Goal: Task Accomplishment & Management: Complete application form

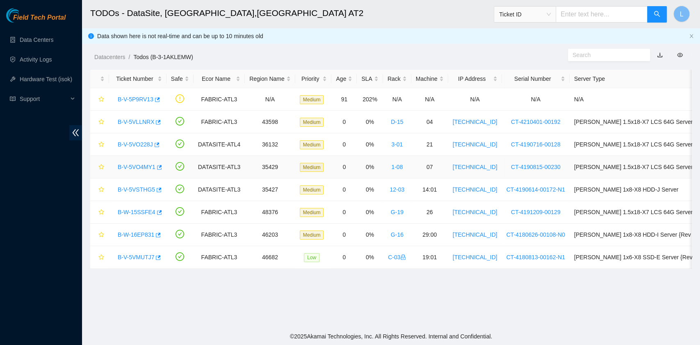
click at [141, 168] on link "B-V-5VO4MY1" at bounding box center [137, 167] width 38 height 7
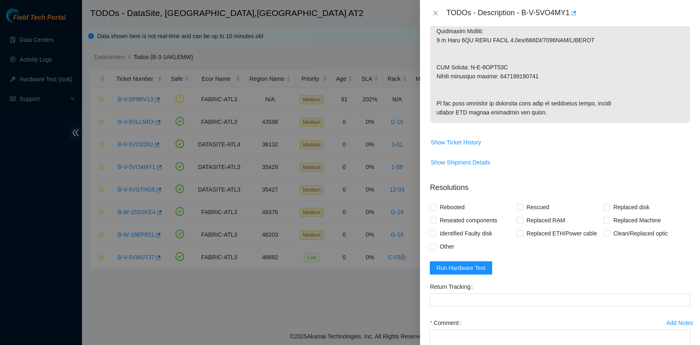
scroll to position [547, 0]
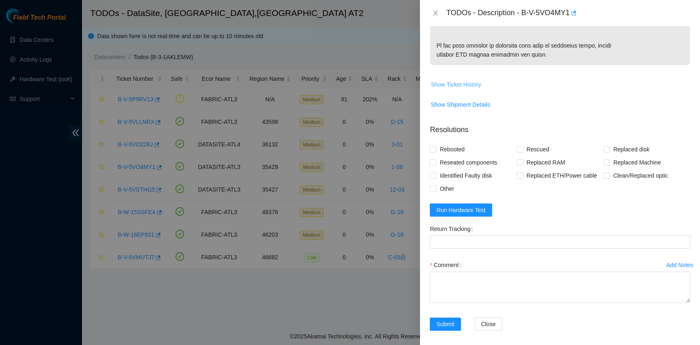
click at [471, 89] on span "Show Ticket History" at bounding box center [456, 84] width 50 height 9
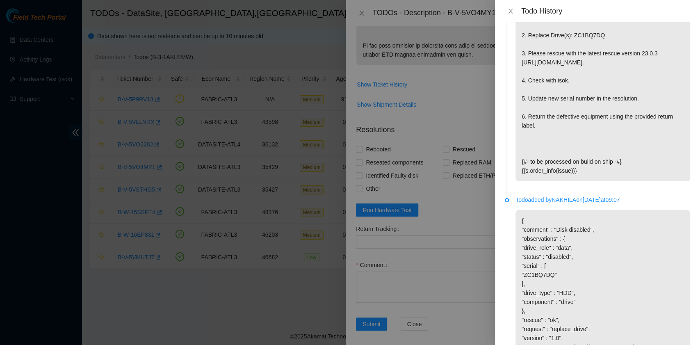
scroll to position [724, 0]
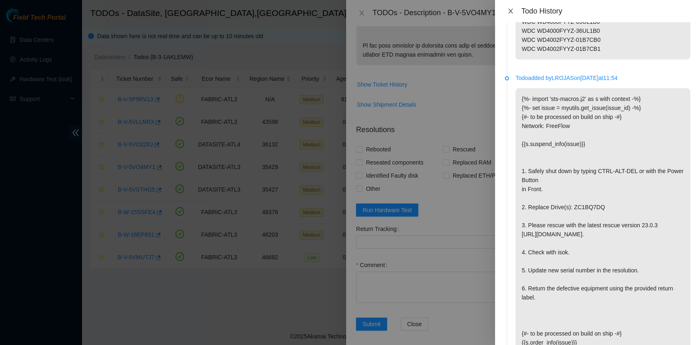
click at [510, 13] on icon "close" at bounding box center [511, 11] width 7 height 7
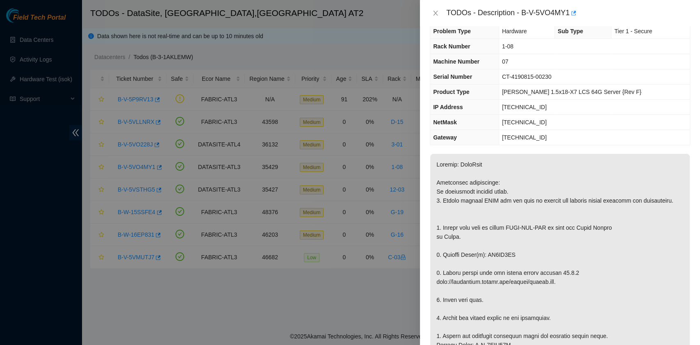
scroll to position [0, 0]
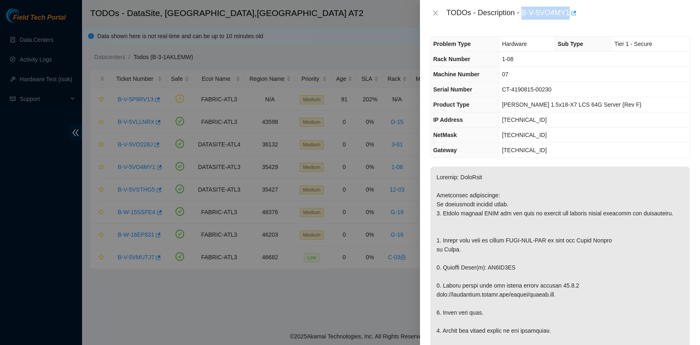
drag, startPoint x: 523, startPoint y: 13, endPoint x: 572, endPoint y: 21, distance: 49.1
click at [572, 21] on div "TODOs - Description - B-V-5VO4MY1" at bounding box center [560, 13] width 280 height 26
copy div "B-V-5VO4MY1"
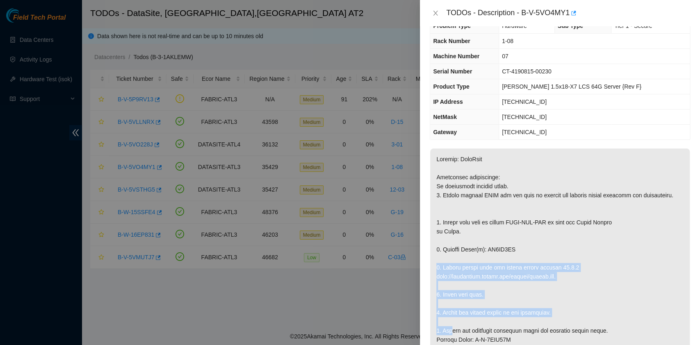
scroll to position [35, 0]
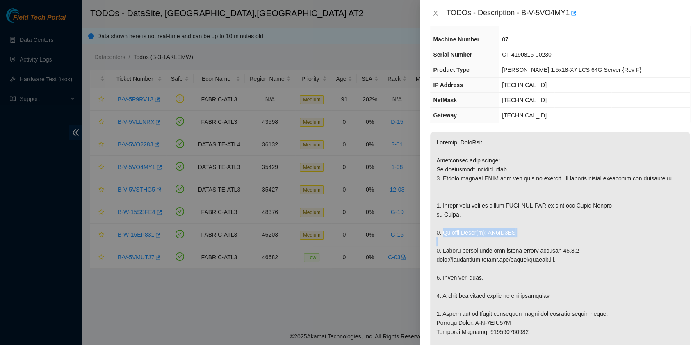
drag, startPoint x: 516, startPoint y: 280, endPoint x: 441, endPoint y: 240, distance: 84.8
copy p "Replace Drive(s): ZC1BQ7DQ"
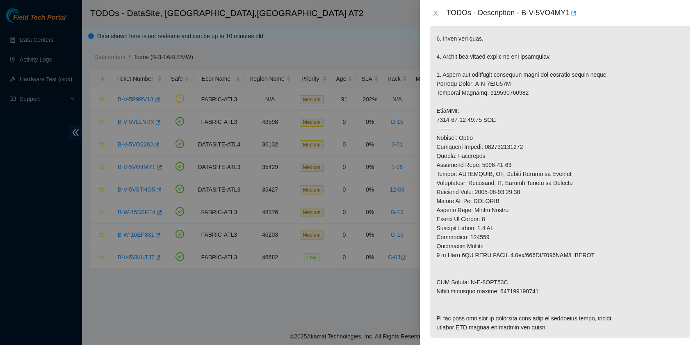
scroll to position [309, 0]
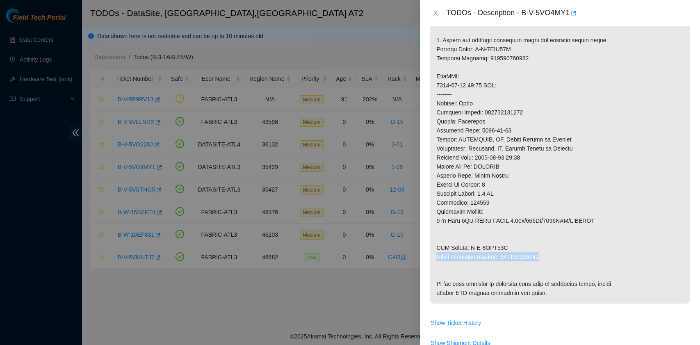
drag, startPoint x: 437, startPoint y: 263, endPoint x: 536, endPoint y: 263, distance: 98.9
click at [536, 263] on p at bounding box center [560, 81] width 260 height 446
copy p "Return tracking number: 463470058101"
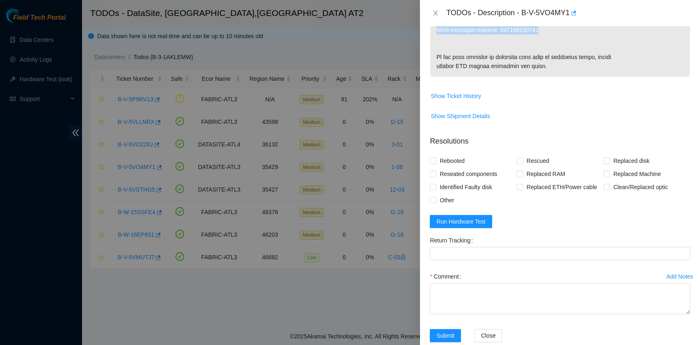
scroll to position [547, 0]
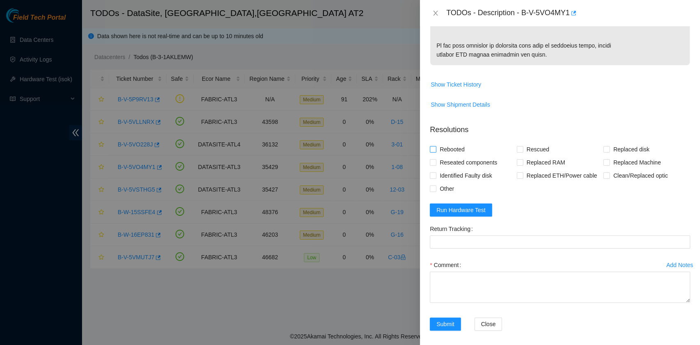
click at [458, 156] on span "Rebooted" at bounding box center [453, 149] width 32 height 13
click at [436, 152] on input "Rebooted" at bounding box center [433, 149] width 6 height 6
checkbox input "true"
click at [520, 153] on span at bounding box center [520, 149] width 7 height 7
click at [520, 152] on input "Rescued" at bounding box center [520, 149] width 6 height 6
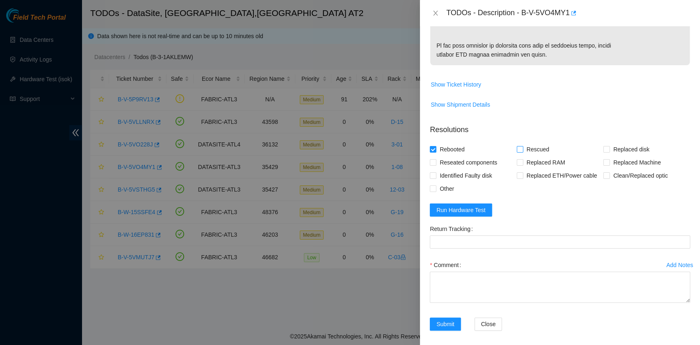
checkbox input "true"
click at [604, 152] on input "Replaced disk" at bounding box center [607, 149] width 6 height 6
checkbox input "true"
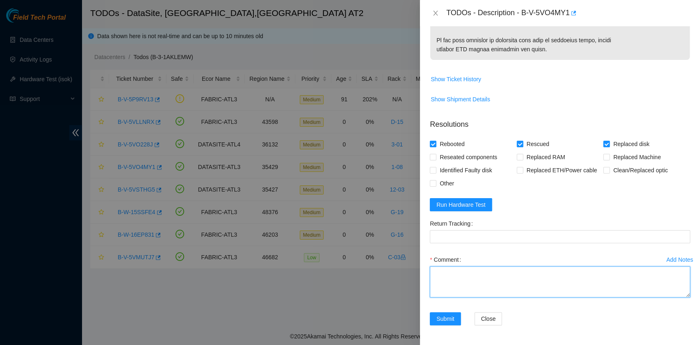
click at [477, 274] on textarea "Comment" at bounding box center [560, 281] width 261 height 31
paste textarea "B-V-5VO4MY1 rack# 1-08 machine# 07 Powered down the server safely Replaced driv…"
drag, startPoint x: 541, startPoint y: 286, endPoint x: 499, endPoint y: 286, distance: 41.9
click at [499, 286] on textarea "B-V-5VO4MY1 rack# 1-08 machine# 07 Powered down the server safely Replaced driv…" at bounding box center [560, 281] width 261 height 31
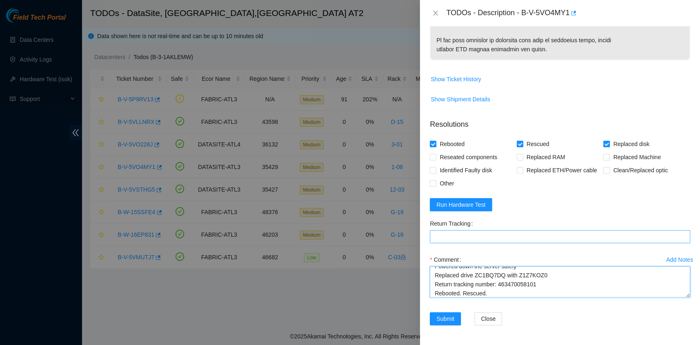
type textarea "B-V-5VO4MY1 rack# 1-08 machine# 07 Powered down the server safely Replaced driv…"
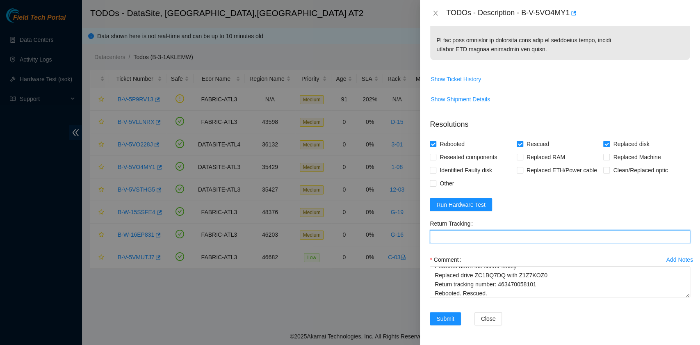
click at [469, 235] on Tracking "Return Tracking" at bounding box center [560, 236] width 261 height 13
paste Tracking "463470058101"
type Tracking "463470058101"
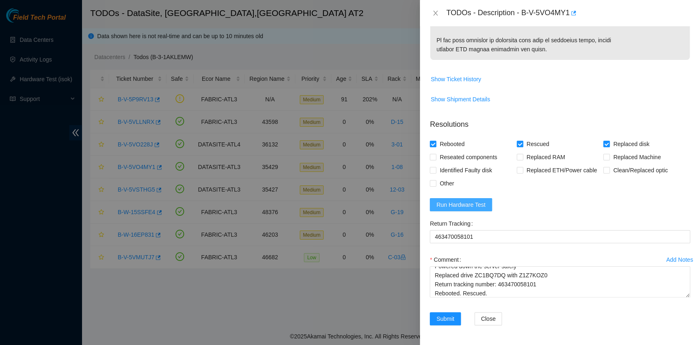
click at [480, 208] on span "Run Hardware Test" at bounding box center [461, 204] width 49 height 9
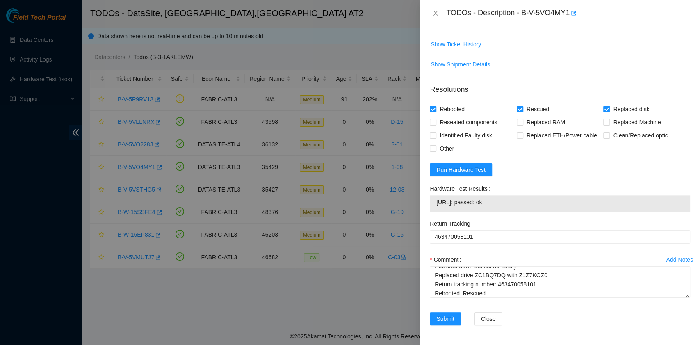
drag, startPoint x: 523, startPoint y: 237, endPoint x: 441, endPoint y: 232, distance: 82.2
click at [441, 212] on div "23.11.228.244: passed: ok" at bounding box center [560, 203] width 261 height 17
copy tbody "23.11.228.244: passed: ok"
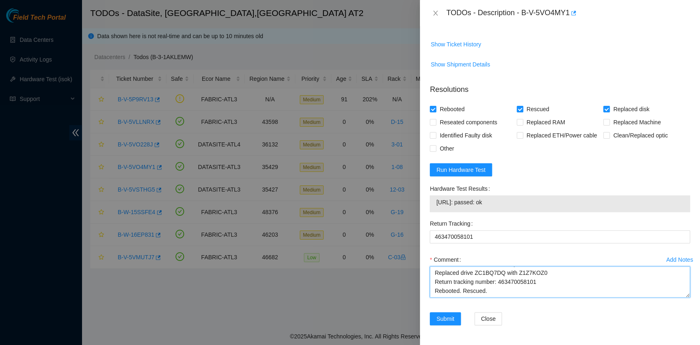
click at [508, 297] on textarea "B-V-5VO4MY1 rack# 1-08 machine# 07 Powered down the server safely Replaced driv…" at bounding box center [560, 281] width 261 height 31
paste textarea "23.11.228.244: passed: ok"
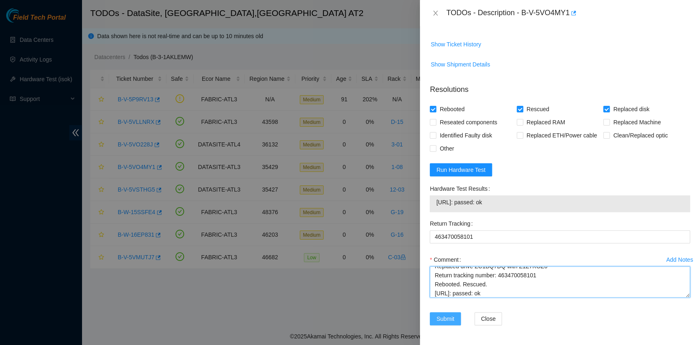
type textarea "B-V-5VO4MY1 rack# 1-08 machine# 07 Powered down the server safely Replaced driv…"
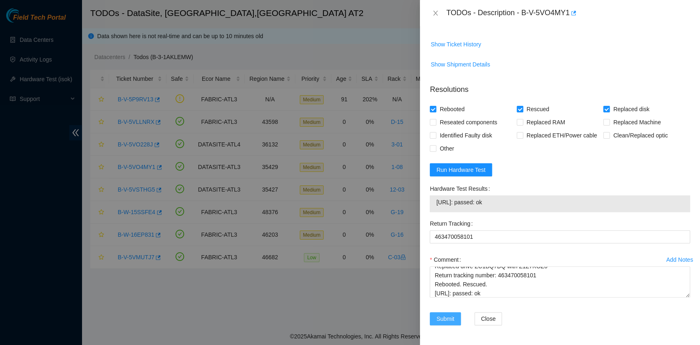
click at [446, 324] on button "Submit" at bounding box center [445, 318] width 31 height 13
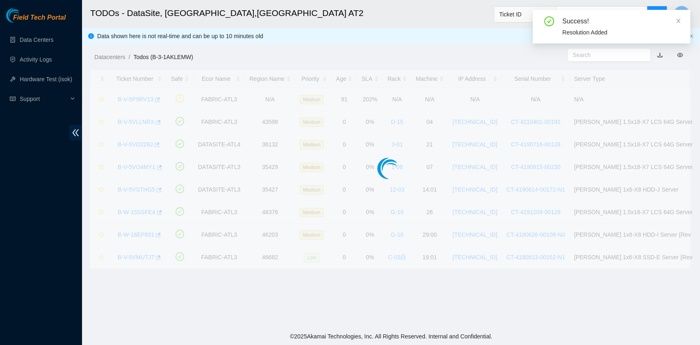
scroll to position [208, 0]
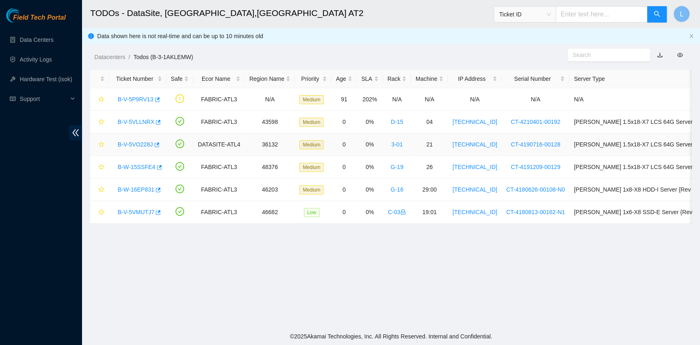
click at [141, 144] on link "B-V-5VO228J" at bounding box center [135, 144] width 35 height 7
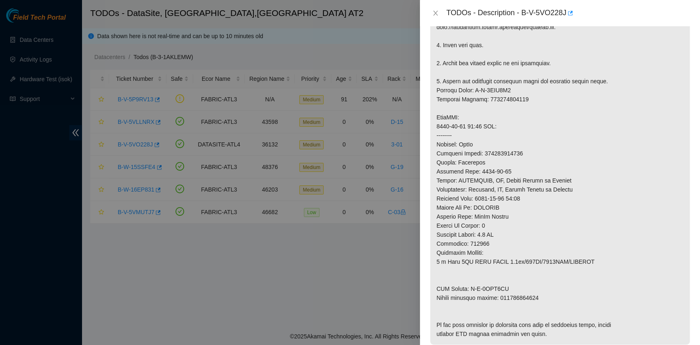
scroll to position [0, 0]
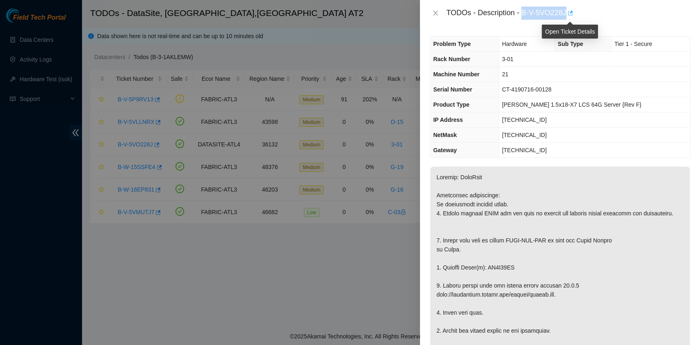
drag, startPoint x: 523, startPoint y: 13, endPoint x: 567, endPoint y: 16, distance: 44.0
click at [567, 16] on div "TODOs - Description - B-V-5VO228J" at bounding box center [568, 13] width 244 height 13
copy div "B-V-5VO228J"
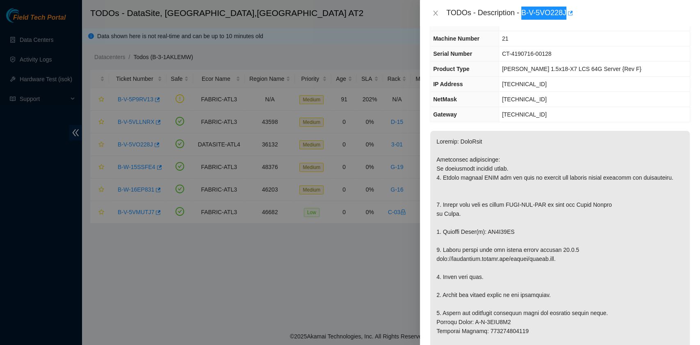
scroll to position [55, 0]
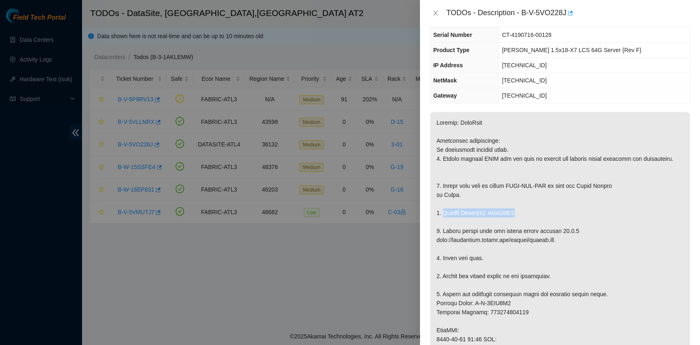
drag, startPoint x: 442, startPoint y: 220, endPoint x: 512, endPoint y: 220, distance: 70.6
click at [512, 220] on p at bounding box center [560, 335] width 260 height 446
copy p "Replace Drive(s): ZC1A93VC"
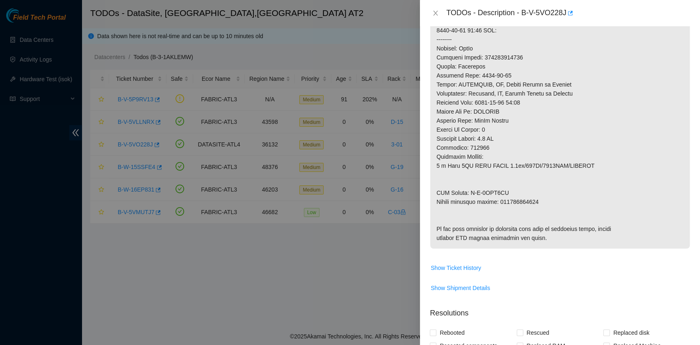
scroll to position [383, 0]
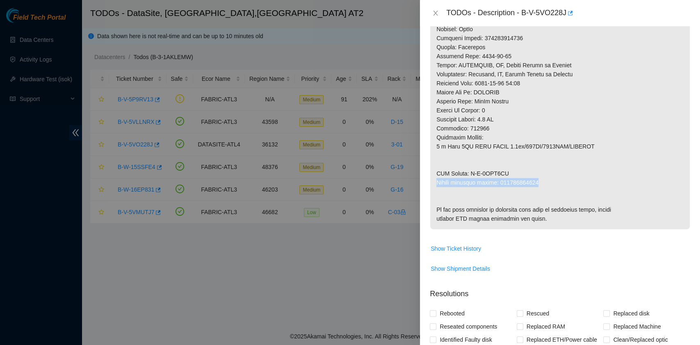
drag, startPoint x: 437, startPoint y: 191, endPoint x: 538, endPoint y: 191, distance: 100.1
click at [538, 191] on p at bounding box center [560, 7] width 260 height 446
copy p "Return tracking number: 463470058064"
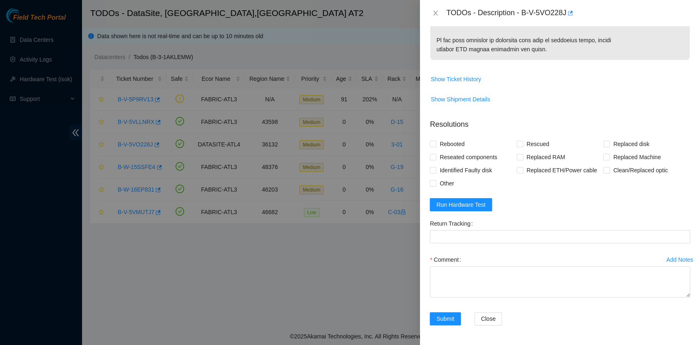
scroll to position [596, 0]
click at [453, 143] on span "Rebooted" at bounding box center [453, 143] width 32 height 13
click at [436, 143] on input "Rebooted" at bounding box center [433, 144] width 6 height 6
checkbox input "true"
click at [512, 147] on div "Rebooted" at bounding box center [473, 143] width 87 height 13
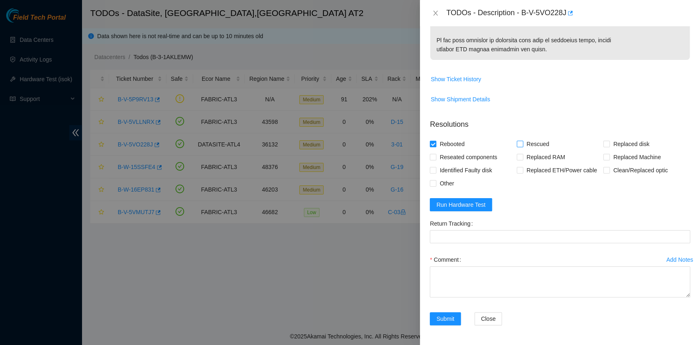
click at [517, 147] on span at bounding box center [520, 144] width 7 height 7
click at [517, 146] on input "Rescued" at bounding box center [520, 144] width 6 height 6
checkbox input "true"
click at [604, 148] on label "Replaced disk" at bounding box center [628, 143] width 49 height 13
click at [604, 146] on input "Replaced disk" at bounding box center [607, 144] width 6 height 6
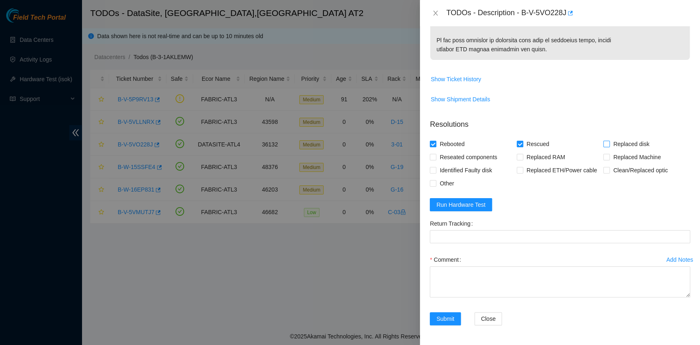
checkbox input "true"
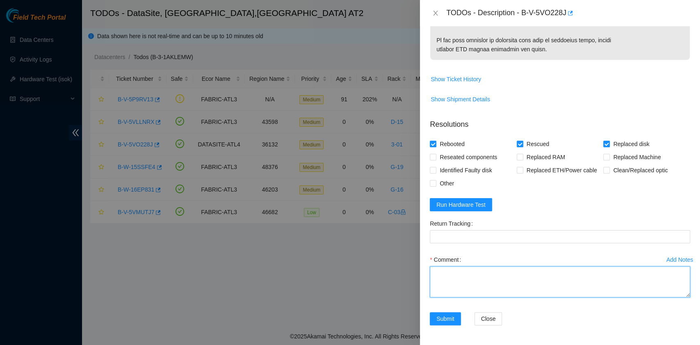
click at [493, 285] on textarea "Comment" at bounding box center [560, 281] width 261 height 31
paste textarea "B-V-5VO228J rack# 3-01 machine# 21 Powered down the server safely Replaced driv…"
drag, startPoint x: 538, startPoint y: 279, endPoint x: 498, endPoint y: 278, distance: 39.8
click at [498, 278] on textarea "B-V-5VO228J rack# 3-01 machine# 21 Powered down the server safely Replaced driv…" at bounding box center [560, 281] width 261 height 31
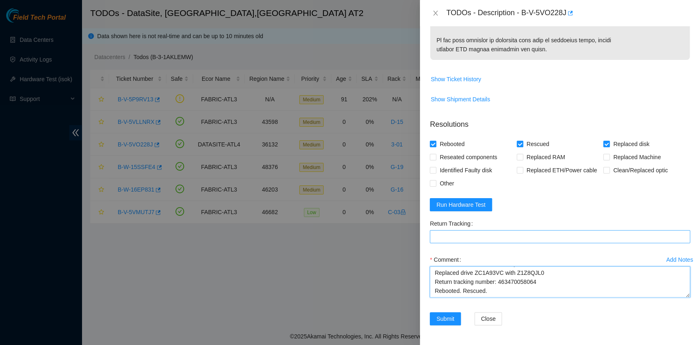
type textarea "B-V-5VO228J rack# 3-01 machine# 21 Powered down the server safely Replaced driv…"
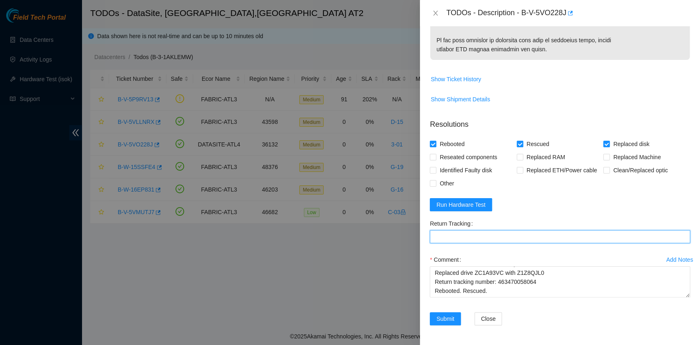
click at [475, 236] on Tracking "Return Tracking" at bounding box center [560, 236] width 261 height 13
paste Tracking "463470058064"
type Tracking "463470058064"
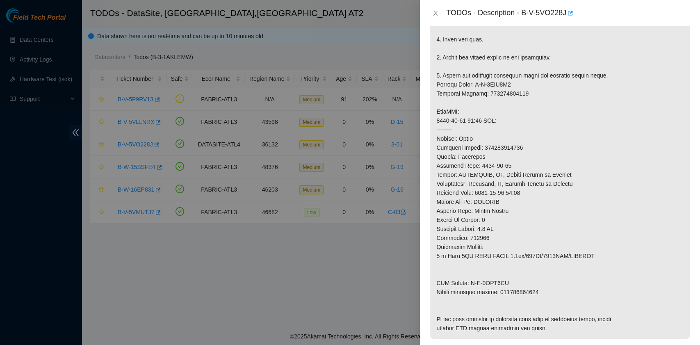
scroll to position [596, 0]
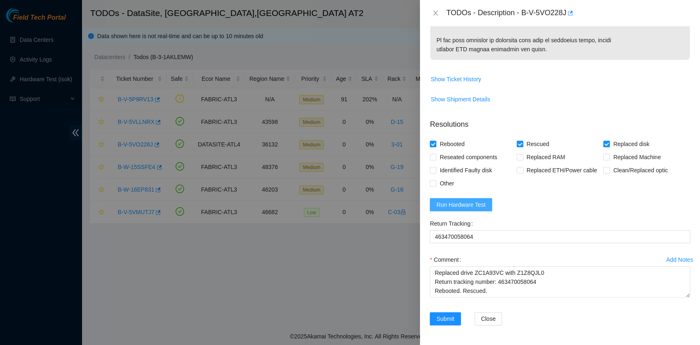
click at [467, 208] on span "Run Hardware Test" at bounding box center [461, 204] width 49 height 9
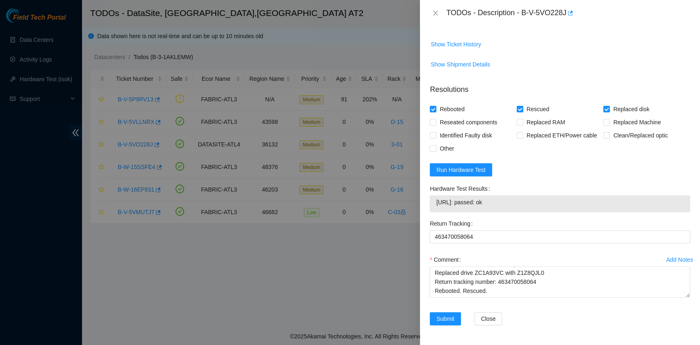
drag, startPoint x: 499, startPoint y: 238, endPoint x: 430, endPoint y: 239, distance: 68.9
click at [430, 212] on div "23.55.60.134: passed: ok" at bounding box center [560, 203] width 261 height 17
copy tbody "23.55.60.134: passed: ok"
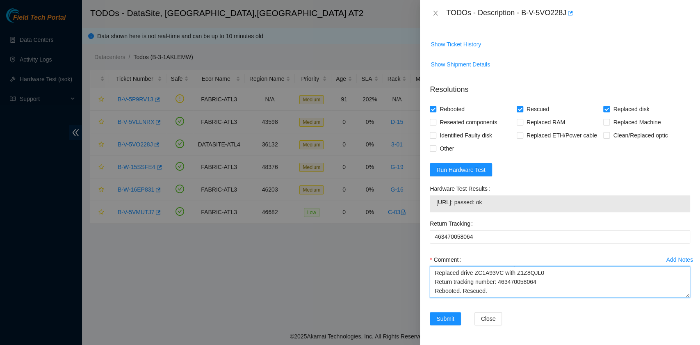
click at [470, 297] on textarea "B-V-5VO228J rack# 3-01 machine# 21 Powered down the server safely Replaced driv…" at bounding box center [560, 281] width 261 height 31
paste textarea "23.55.60.134: passed: ok"
type textarea "B-V-5VO228J rack# 3-01 machine# 21 Powered down the server safely Replaced driv…"
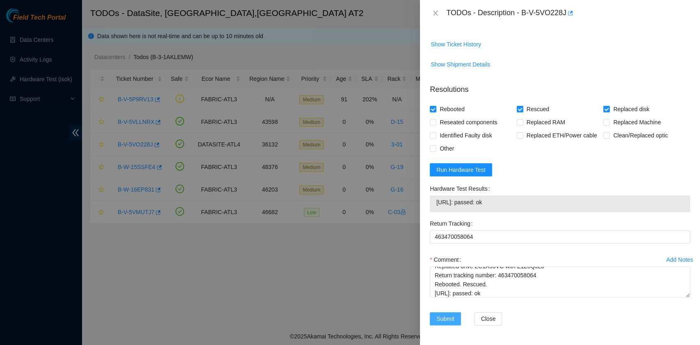
click at [448, 317] on span "Submit" at bounding box center [446, 318] width 18 height 9
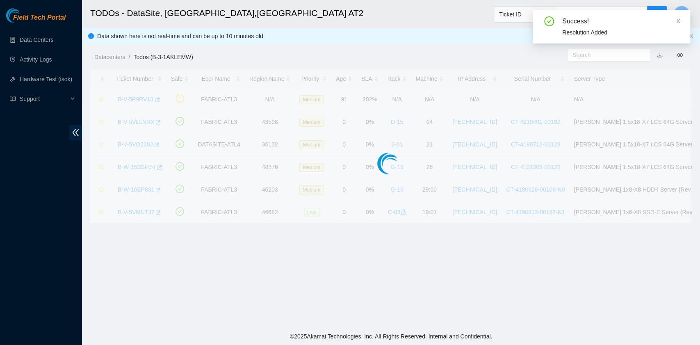
scroll to position [208, 0]
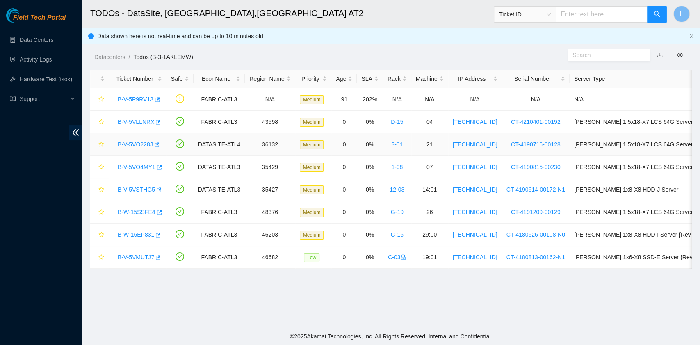
click at [148, 142] on link "B-V-5VO228J" at bounding box center [135, 144] width 35 height 7
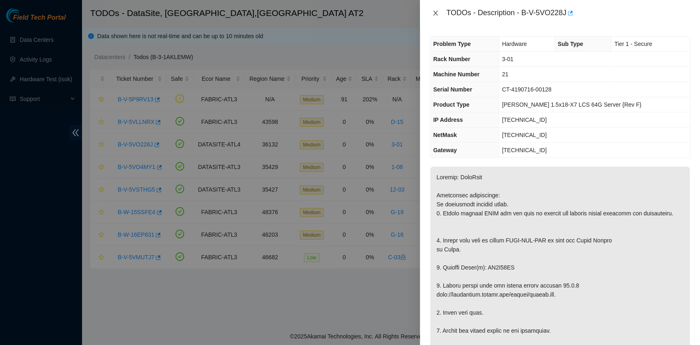
click at [435, 14] on icon "close" at bounding box center [435, 13] width 7 height 7
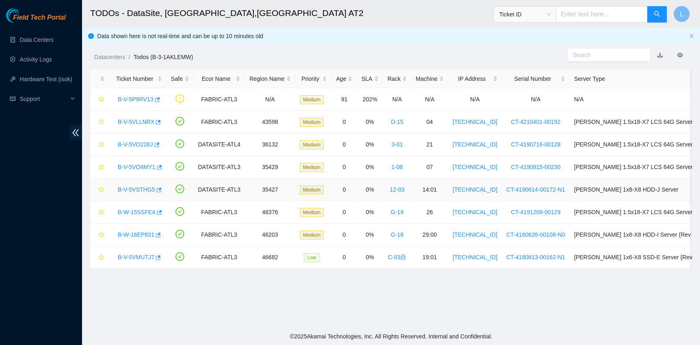
click at [149, 189] on link "B-V-5VSTHG5" at bounding box center [136, 189] width 37 height 7
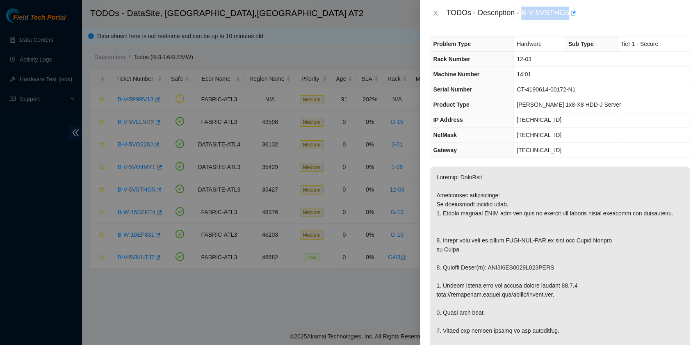
drag, startPoint x: 523, startPoint y: 11, endPoint x: 568, endPoint y: 18, distance: 45.2
click at [568, 18] on div "TODOs - Description - B-V-5VSTHG5" at bounding box center [568, 13] width 244 height 13
copy div "B-V-5VSTHG5"
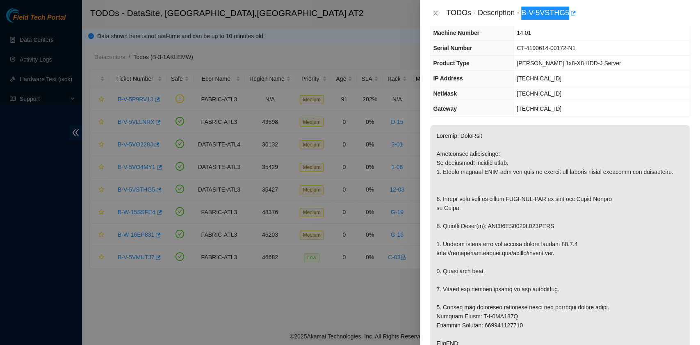
scroll to position [109, 0]
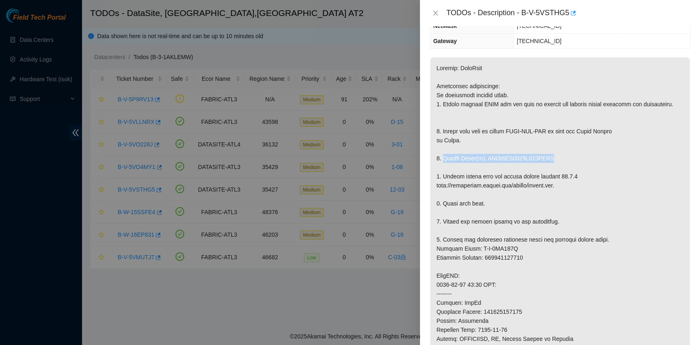
drag, startPoint x: 444, startPoint y: 165, endPoint x: 551, endPoint y: 165, distance: 107.1
click at [551, 165] on p at bounding box center [560, 280] width 260 height 446
copy p "Replace Drive(s): WFK9K8AB0000C132CXCF"
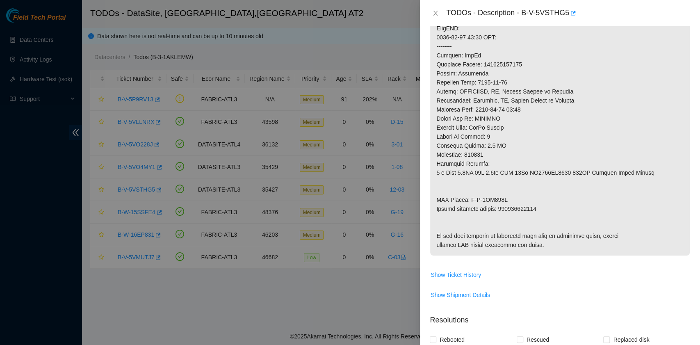
scroll to position [383, 0]
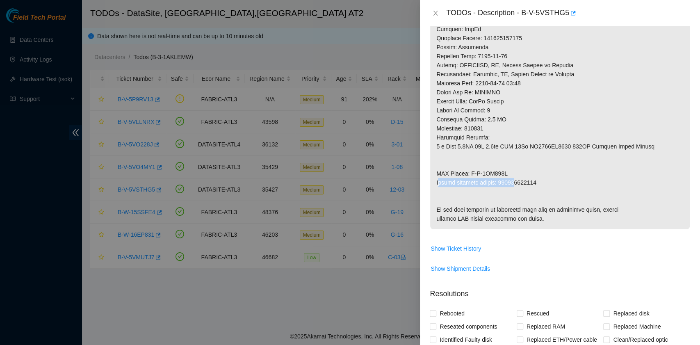
drag, startPoint x: 438, startPoint y: 190, endPoint x: 514, endPoint y: 192, distance: 75.5
click at [514, 192] on p at bounding box center [560, 7] width 260 height 446
click at [533, 190] on p at bounding box center [560, 7] width 260 height 446
drag, startPoint x: 543, startPoint y: 192, endPoint x: 437, endPoint y: 189, distance: 105.9
click at [437, 189] on p at bounding box center [560, 7] width 260 height 446
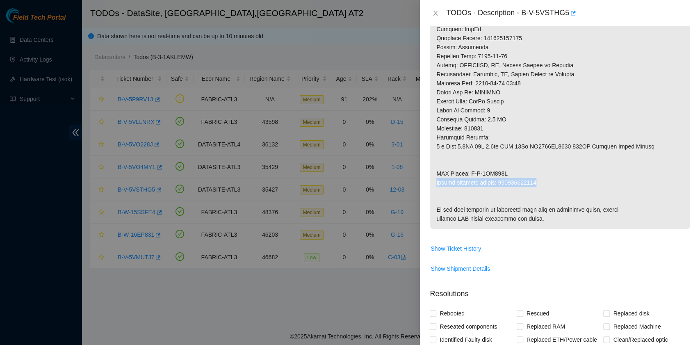
copy p "Return tracking number: 463470058568"
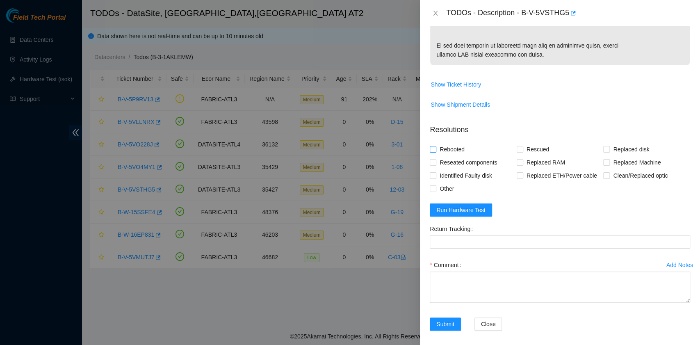
click at [458, 156] on span "Rebooted" at bounding box center [453, 149] width 32 height 13
click at [436, 152] on input "Rebooted" at bounding box center [433, 149] width 6 height 6
checkbox input "true"
click at [518, 152] on input "Rescued" at bounding box center [520, 149] width 6 height 6
checkbox input "true"
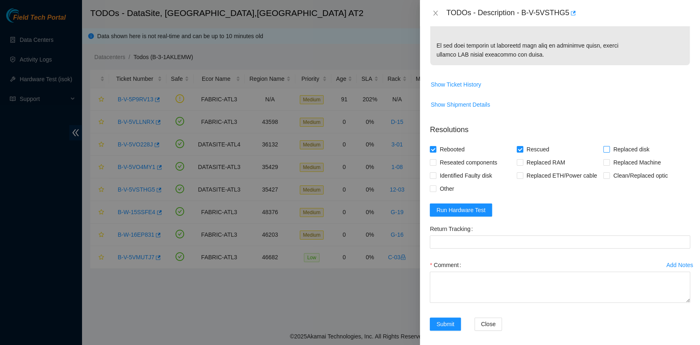
click at [604, 153] on span at bounding box center [607, 149] width 7 height 7
click at [604, 152] on input "Replaced disk" at bounding box center [607, 149] width 6 height 6
checkbox input "true"
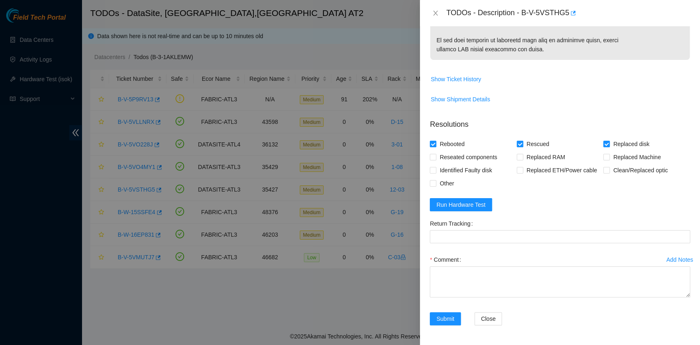
scroll to position [596, 0]
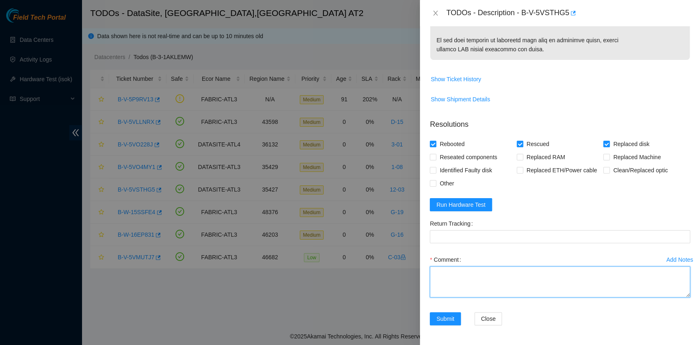
click at [482, 279] on textarea "Comment" at bounding box center [560, 281] width 261 height 31
paste textarea "B-V-5VSTHG5 rack# 12-03 machine# 14:01 Powered down the server safely Replaced …"
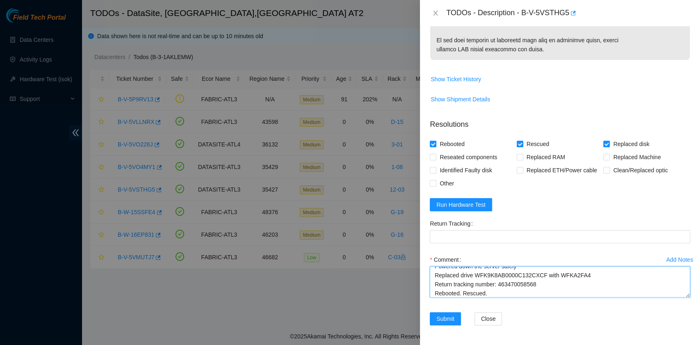
drag, startPoint x: 540, startPoint y: 286, endPoint x: 499, endPoint y: 286, distance: 41.0
click at [499, 286] on textarea "B-V-5VSTHG5 rack# 12-03 machine# 14:01 Powered down the server safely Replaced …" at bounding box center [560, 281] width 261 height 31
type textarea "B-V-5VSTHG5 rack# 12-03 machine# 14:01 Powered down the server safely Replaced …"
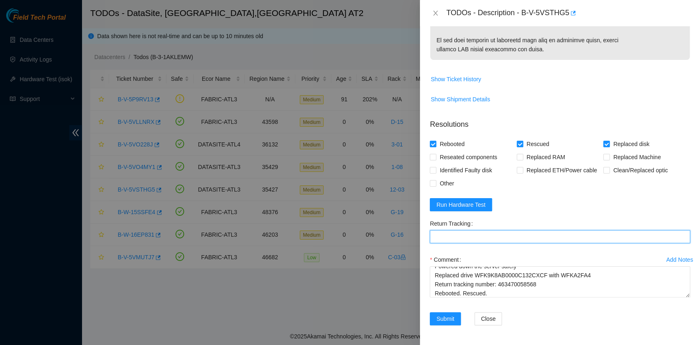
click at [488, 234] on Tracking "Return Tracking" at bounding box center [560, 236] width 261 height 13
paste Tracking "463470058568"
type Tracking "463470058568"
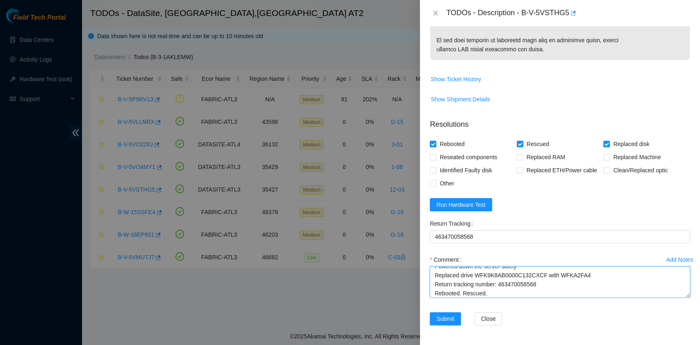
click at [512, 290] on textarea "B-V-5VSTHG5 rack# 12-03 machine# 14:01 Powered down the server safely Replaced …" at bounding box center [560, 281] width 261 height 31
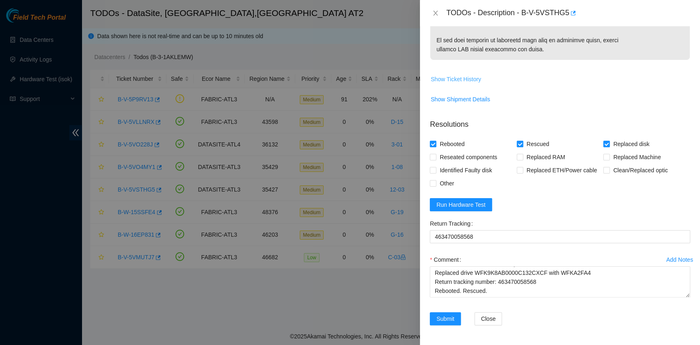
click at [471, 80] on span "Show Ticket History" at bounding box center [456, 79] width 50 height 9
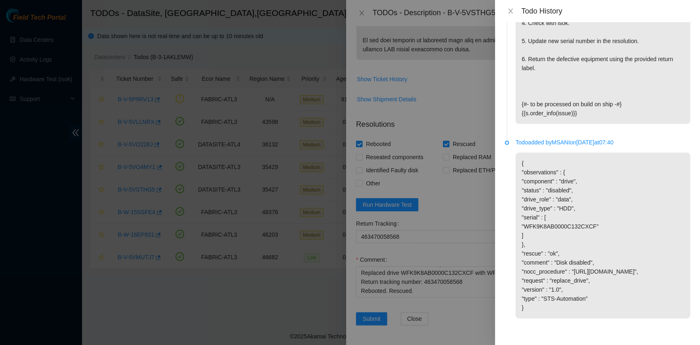
scroll to position [998, 0]
click at [513, 12] on icon "close" at bounding box center [511, 11] width 7 height 7
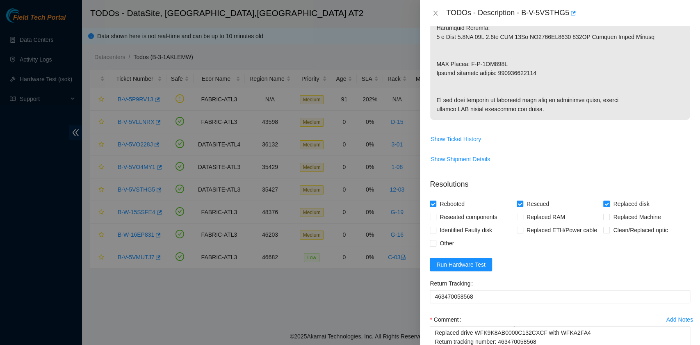
scroll to position [596, 0]
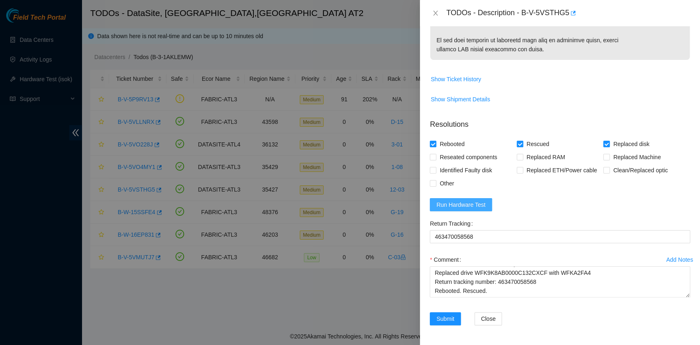
click at [470, 208] on span "Run Hardware Test" at bounding box center [461, 204] width 49 height 9
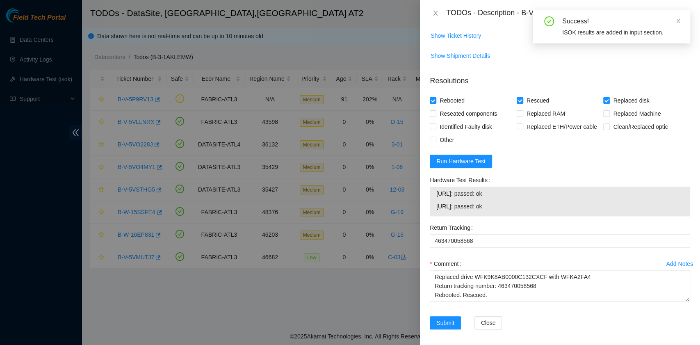
drag, startPoint x: 499, startPoint y: 251, endPoint x: 437, endPoint y: 238, distance: 62.8
click at [437, 214] on tbody "23.11.230.22: passed: ok 23.11.230.23: passed: ok" at bounding box center [560, 201] width 248 height 25
copy tbody "23.11.230.22: passed: ok 23.11.230.23: passed: ok"
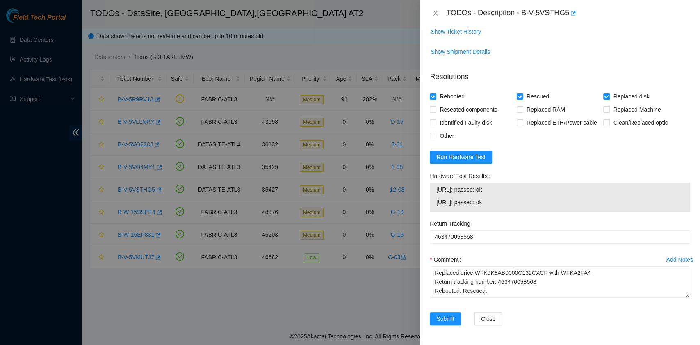
scroll to position [643, 0]
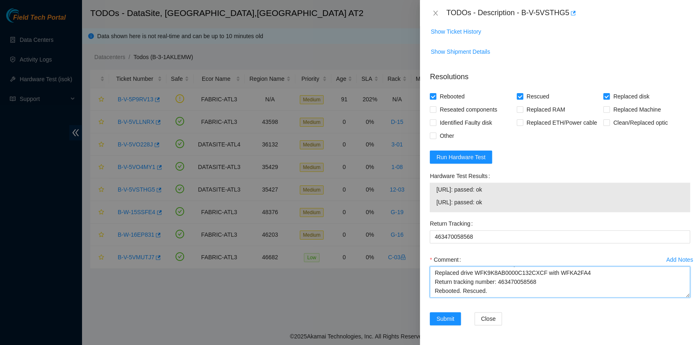
click at [448, 293] on textarea "B-V-5VSTHG5 rack# 12-03 machine# 14:01 Powered down the server safely Replaced …" at bounding box center [560, 281] width 261 height 31
paste textarea "23.11.230.22: passed: ok 23.11.230.23: passed: ok"
type textarea "B-V-5VSTHG5 rack# 12-03 machine# 14:01 Powered down the server safely Replaced …"
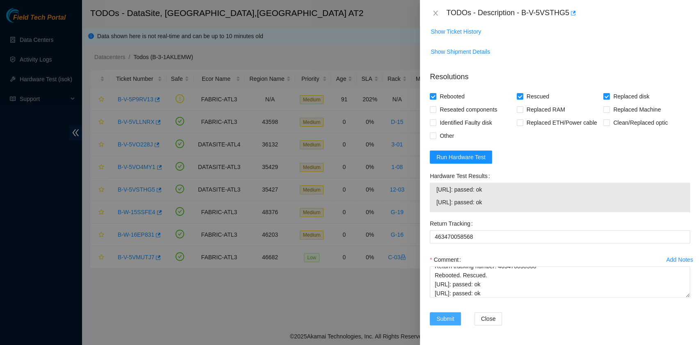
click at [450, 318] on span "Submit" at bounding box center [446, 318] width 18 height 9
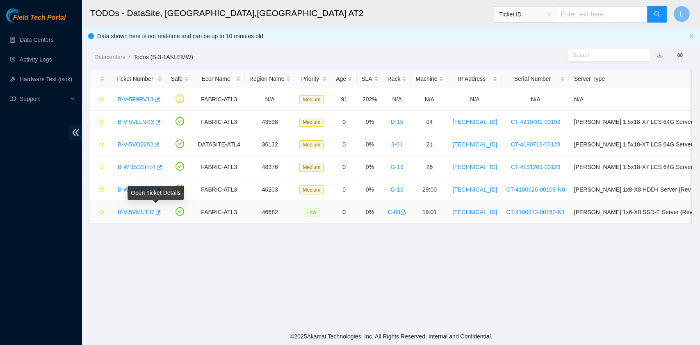
click at [147, 213] on link "B-V-5VMUTJ7" at bounding box center [136, 212] width 37 height 7
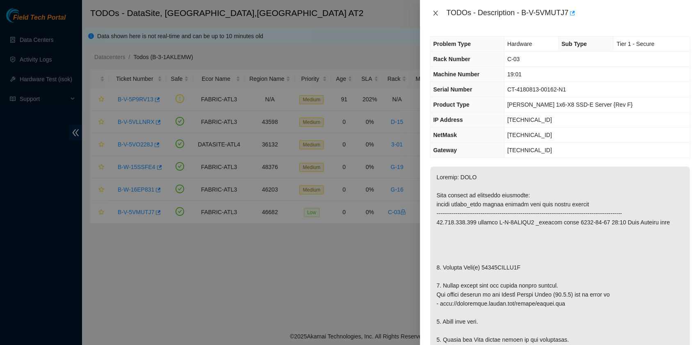
click at [435, 11] on icon "close" at bounding box center [435, 13] width 7 height 7
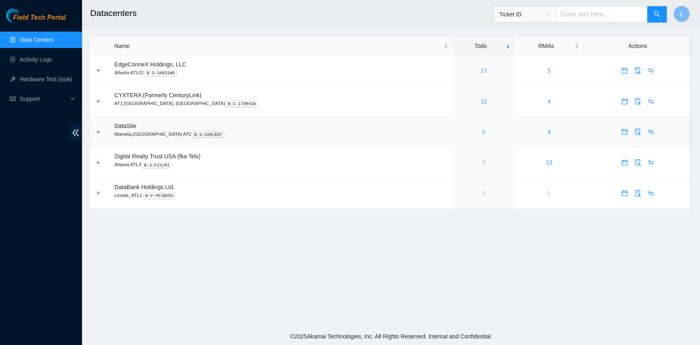
click at [483, 134] on link "6" at bounding box center [484, 131] width 3 height 7
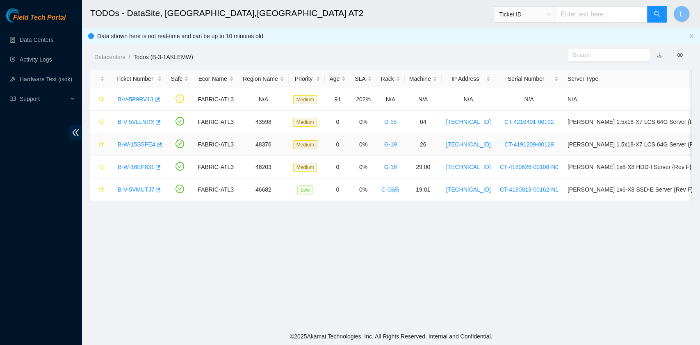
click at [144, 143] on link "B-W-15SSFE4" at bounding box center [137, 144] width 38 height 7
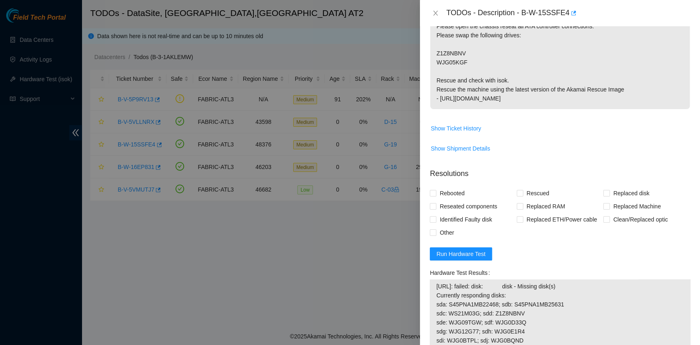
scroll to position [219, 0]
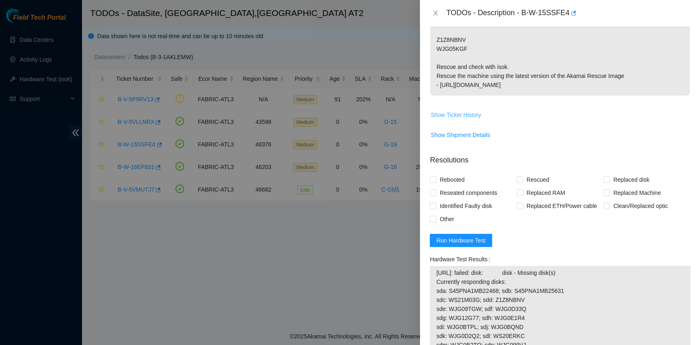
click at [468, 119] on span "Show Ticket History" at bounding box center [456, 114] width 50 height 9
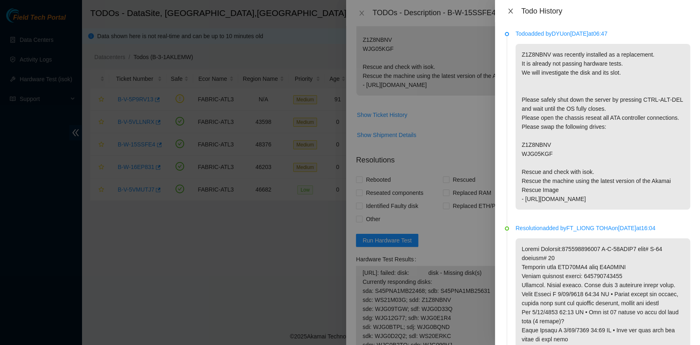
click at [511, 10] on icon "close" at bounding box center [510, 11] width 5 height 5
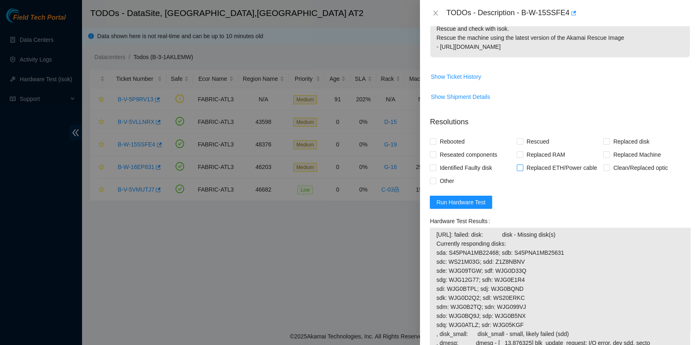
scroll to position [328, 0]
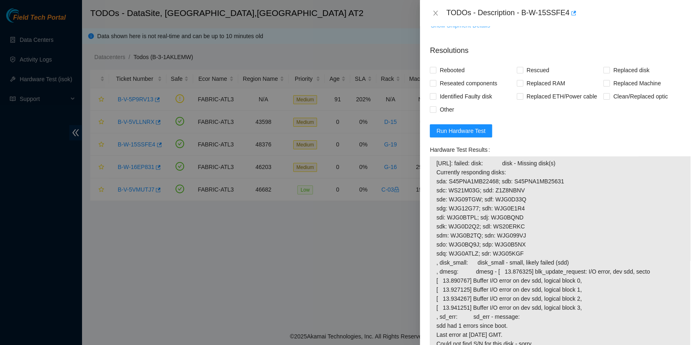
click at [478, 29] on span "Show Shipment Details" at bounding box center [460, 25] width 59 height 9
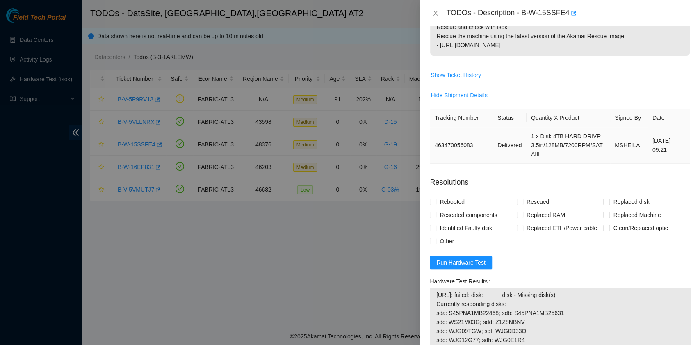
scroll to position [194, 0]
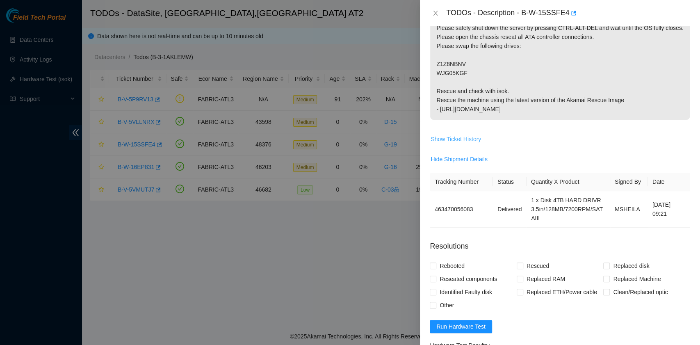
click at [468, 144] on span "Show Ticket History" at bounding box center [456, 139] width 50 height 9
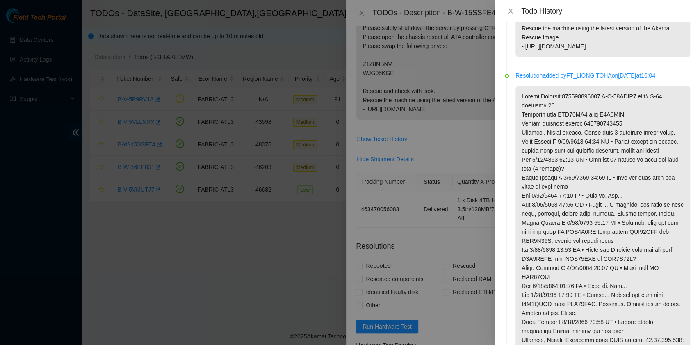
scroll to position [164, 0]
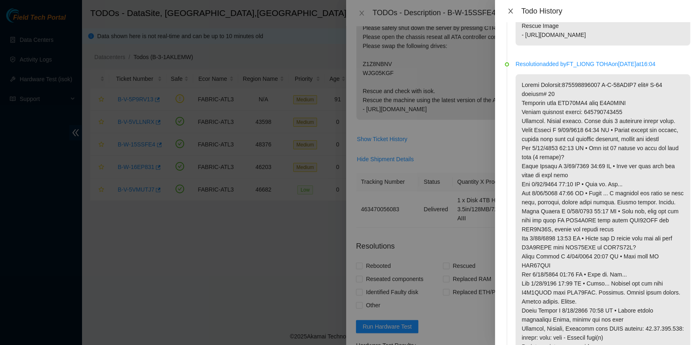
click at [509, 9] on icon "close" at bounding box center [510, 11] width 5 height 5
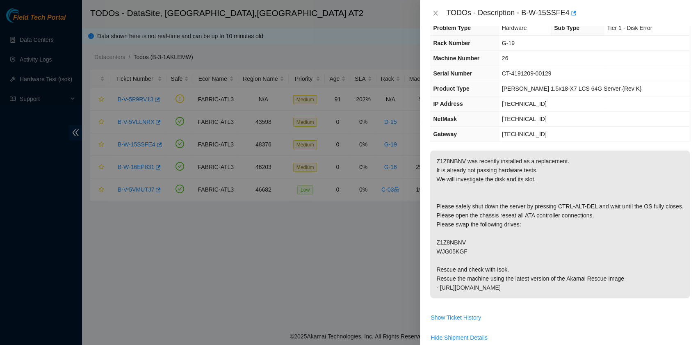
scroll to position [0, 0]
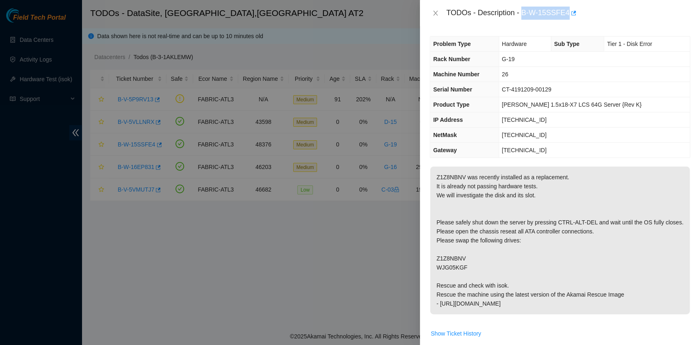
drag, startPoint x: 524, startPoint y: 14, endPoint x: 566, endPoint y: 17, distance: 42.4
click at [566, 17] on div "TODOs - Description - B-W-15SSFE4" at bounding box center [568, 13] width 244 height 13
copy div "B-W-15SSFE4"
drag, startPoint x: 437, startPoint y: 264, endPoint x: 470, endPoint y: 272, distance: 34.2
click at [470, 272] on p "Z1Z8NBNV was recently installed as a replacement. It is already not passing har…" at bounding box center [560, 241] width 260 height 148
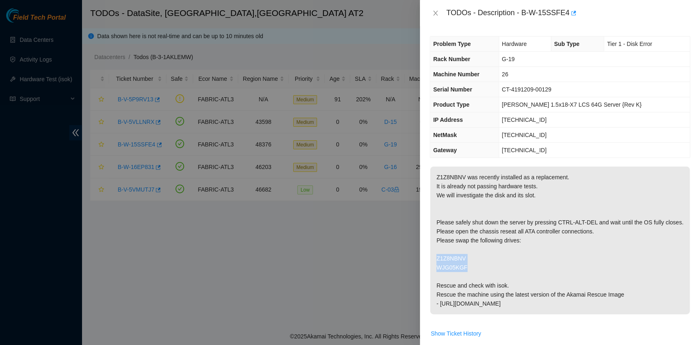
copy p "Z1Z8NBNV WJG05KGF"
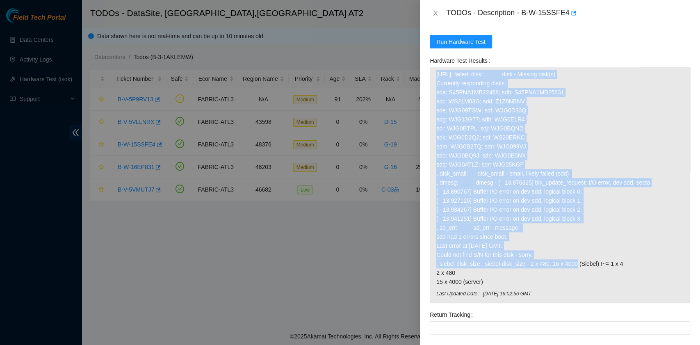
scroll to position [492, 0]
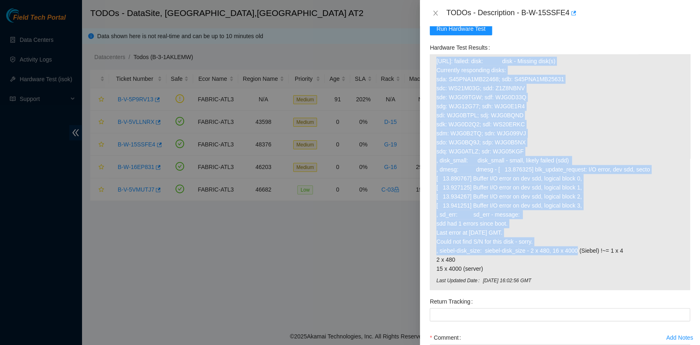
drag, startPoint x: 437, startPoint y: 178, endPoint x: 537, endPoint y: 277, distance: 140.7
click at [537, 273] on span "23.42.151.125: failed: disk: disk - Missing disk(s) Currently responding disks:…" at bounding box center [560, 165] width 247 height 217
copy span "23.42.151.125: failed: disk: disk - Missing disk(s) Currently responding disks:…"
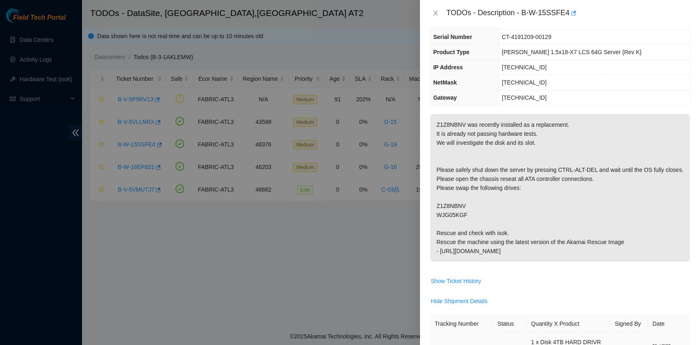
scroll to position [219, 0]
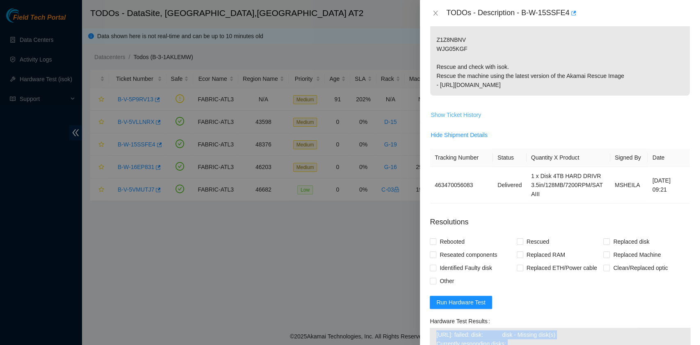
click at [478, 119] on span "Show Ticket History" at bounding box center [456, 114] width 50 height 9
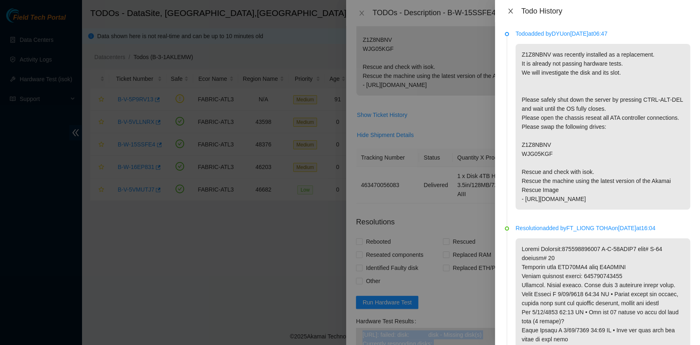
click at [510, 10] on icon "close" at bounding box center [510, 11] width 5 height 5
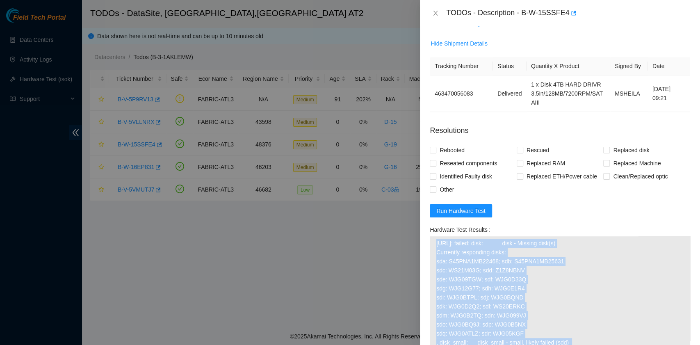
scroll to position [328, 0]
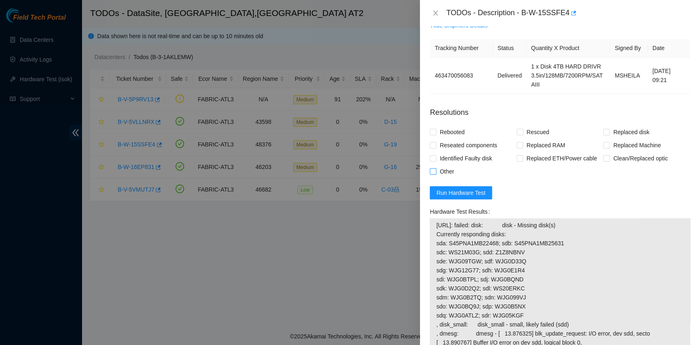
click at [447, 178] on span "Other" at bounding box center [447, 171] width 21 height 13
click at [436, 174] on input "Other" at bounding box center [433, 171] width 6 height 6
checkbox input "true"
click at [512, 161] on div "Identified Faulty disk" at bounding box center [473, 158] width 87 height 13
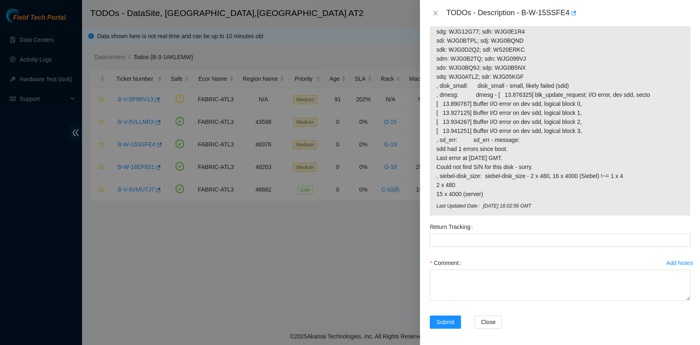
click at [516, 159] on span "23.42.151.125: failed: disk: disk - Missing disk(s) Currently responding disks:…" at bounding box center [560, 90] width 247 height 217
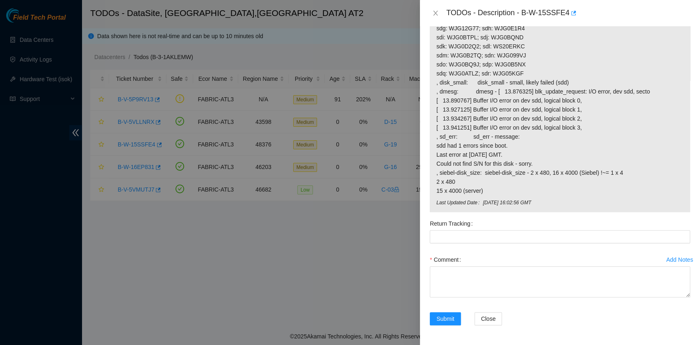
scroll to position [577, 0]
click at [516, 159] on span "23.42.151.125: failed: disk: disk - Missing disk(s) Currently responding disks:…" at bounding box center [560, 87] width 247 height 217
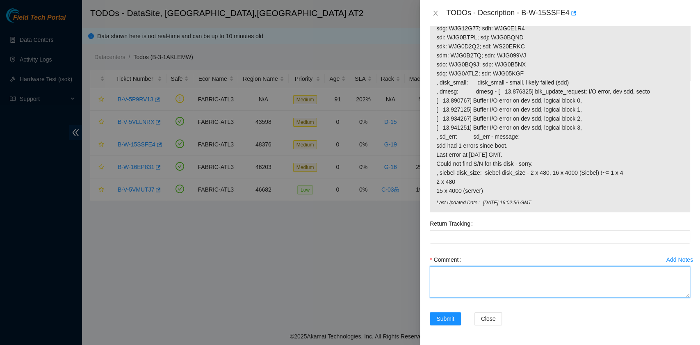
click at [479, 281] on textarea "Comment" at bounding box center [560, 281] width 261 height 31
paste textarea "B-W-15SSFE4 rack# G-19 machine# 26 I swapped the new drive Z1Z8NBNV with WJG05K…"
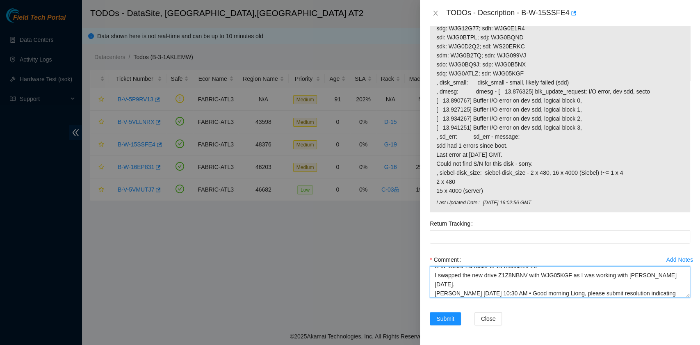
click at [479, 281] on textarea "B-W-15SSFE4 rack# G-19 machine# 26 I swapped the new drive Z1Z8NBNV with WJG05K…" at bounding box center [560, 281] width 261 height 31
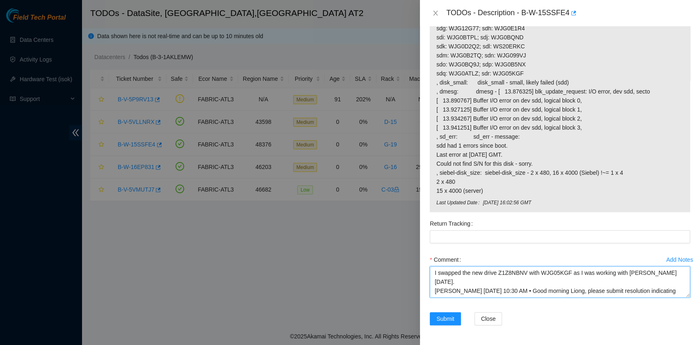
drag, startPoint x: 487, startPoint y: 295, endPoint x: 547, endPoint y: 295, distance: 59.5
click at [547, 295] on textarea "B-W-15SSFE4 rack# G-19 machine# 26 I swapped the new drive Z1Z8NBNV with WJG05K…" at bounding box center [560, 281] width 261 height 31
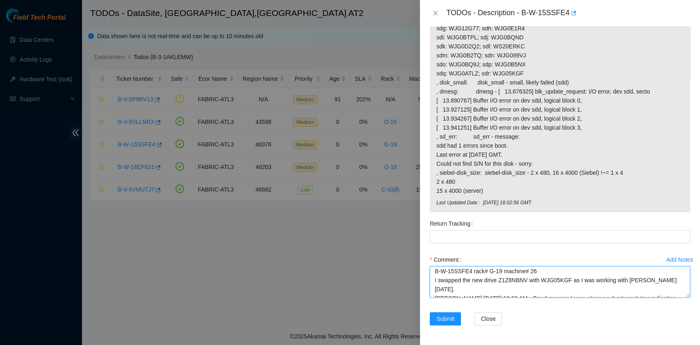
scroll to position [0, 0]
click at [435, 271] on textarea "B-W-15SSFE4 rack# G-19 machine# 26 I swapped the new drive Z1Z8NBNV with WJG05K…" at bounding box center [560, 281] width 261 height 31
paste textarea "Z1Z8NBNV merits RMA"
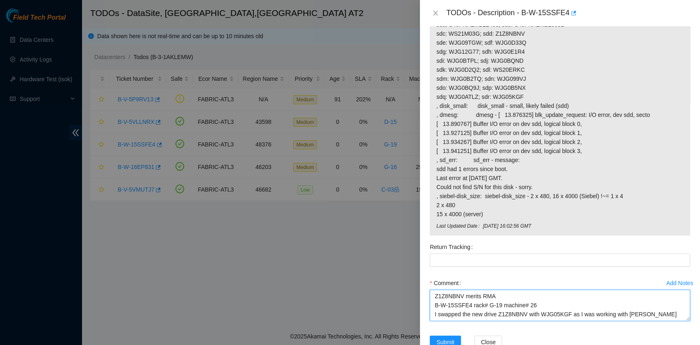
scroll to position [577, 0]
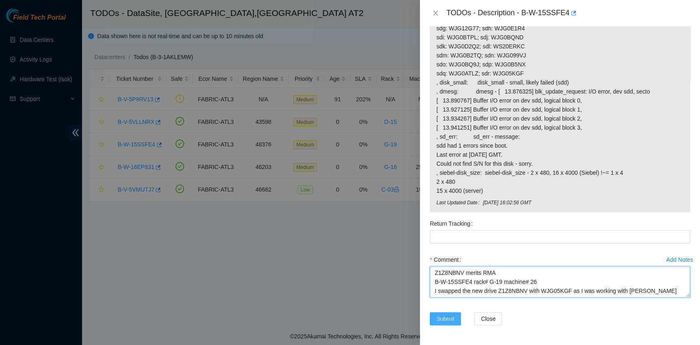
type textarea "Z1Z8NBNV merits RMA B-W-15SSFE4 rack# G-19 machine# 26 I swapped the new drive …"
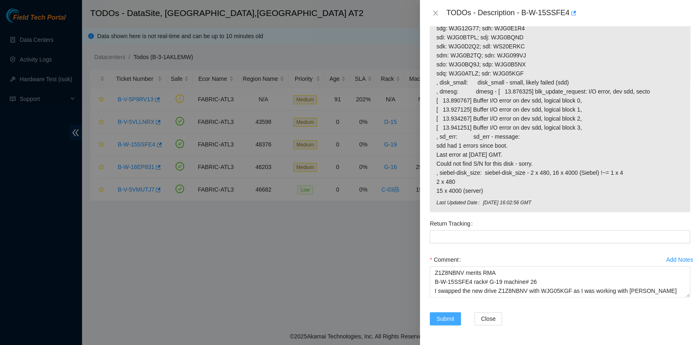
click at [441, 318] on span "Submit" at bounding box center [446, 318] width 18 height 9
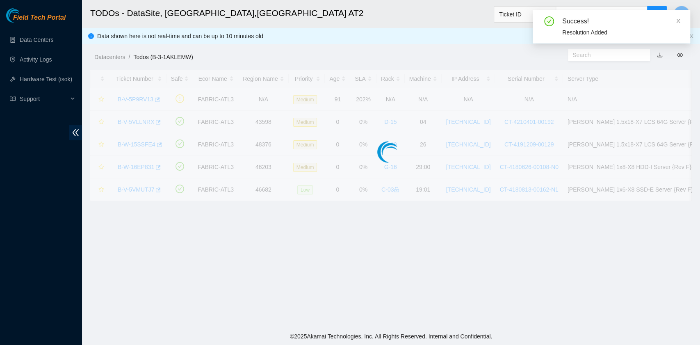
scroll to position [174, 0]
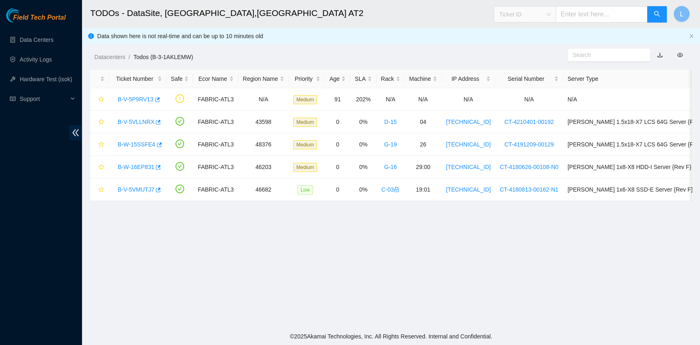
click at [551, 17] on span "Ticket ID" at bounding box center [525, 14] width 52 height 12
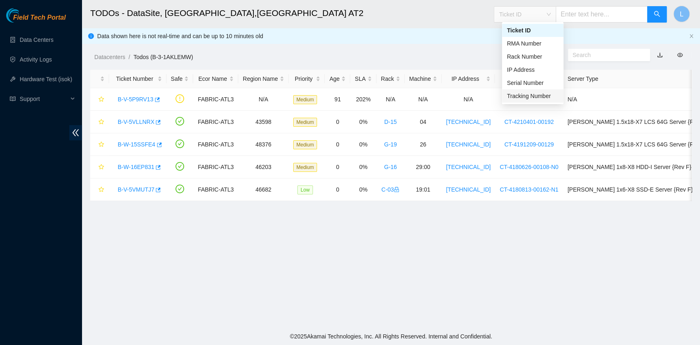
click at [520, 93] on div "Tracking Number" at bounding box center [533, 96] width 52 height 9
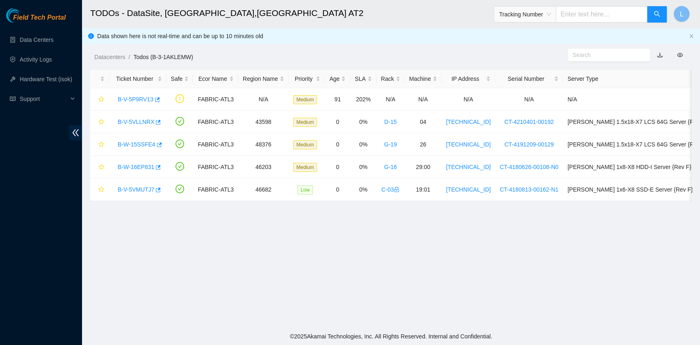
click at [579, 16] on input "text" at bounding box center [602, 14] width 92 height 16
type input "463470058270"
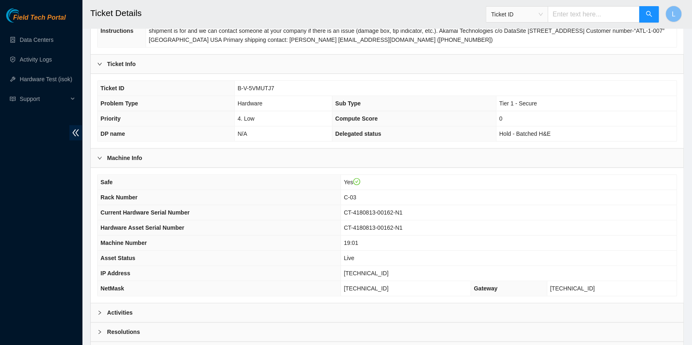
scroll to position [164, 0]
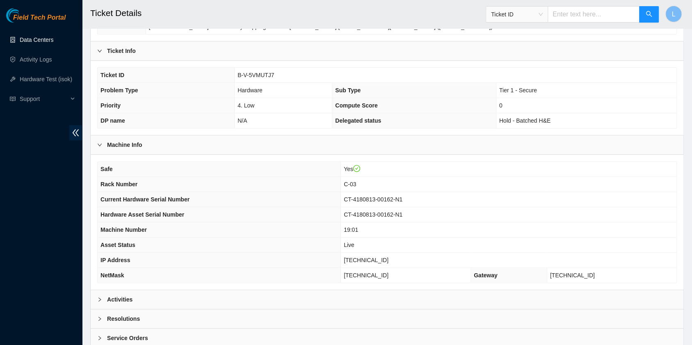
click at [39, 41] on link "Data Centers" at bounding box center [37, 40] width 34 height 7
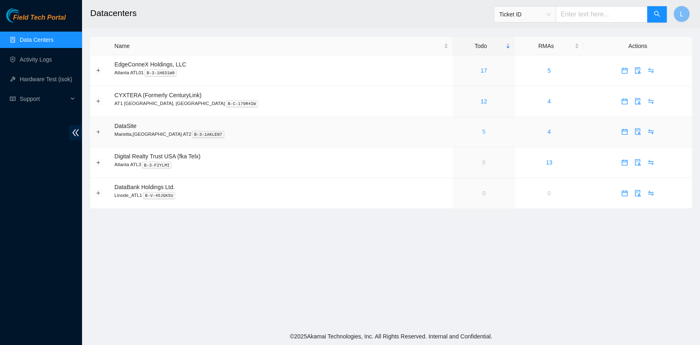
click at [483, 133] on link "5" at bounding box center [484, 131] width 3 height 7
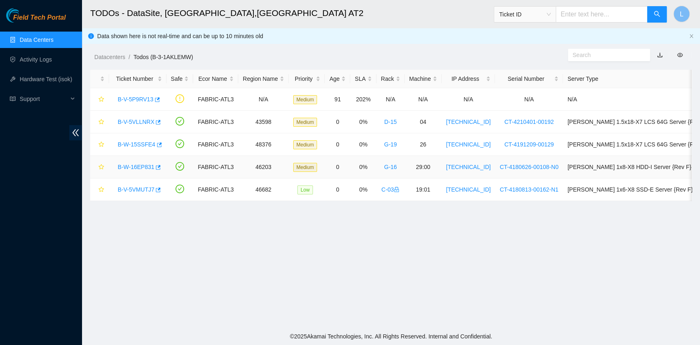
click at [148, 166] on link "B-W-16EP831" at bounding box center [136, 167] width 37 height 7
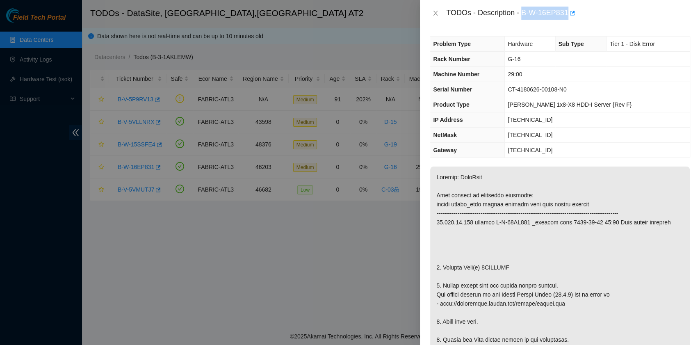
drag, startPoint x: 524, startPoint y: 13, endPoint x: 567, endPoint y: 18, distance: 43.8
click at [567, 18] on div "TODOs - Description - B-W-16EP831" at bounding box center [568, 13] width 244 height 13
copy div "B-W-16EP831"
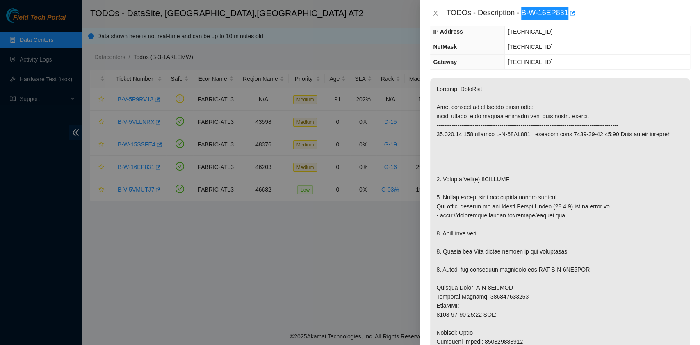
scroll to position [109, 0]
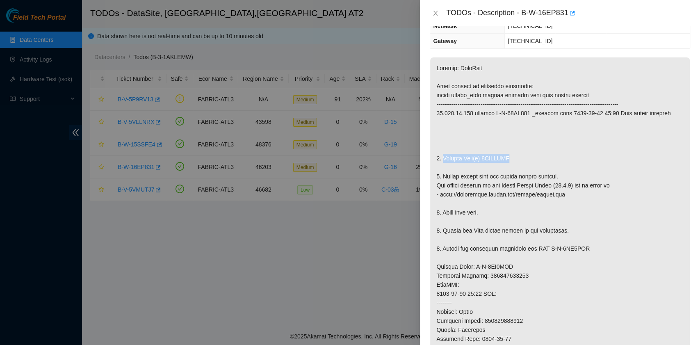
drag, startPoint x: 442, startPoint y: 158, endPoint x: 509, endPoint y: 159, distance: 66.9
click at [509, 159] on p at bounding box center [560, 275] width 260 height 437
copy p "Replace Disk(s) 0DGVXXZH"
click at [509, 159] on p at bounding box center [560, 275] width 260 height 437
drag, startPoint x: 444, startPoint y: 158, endPoint x: 509, endPoint y: 156, distance: 65.7
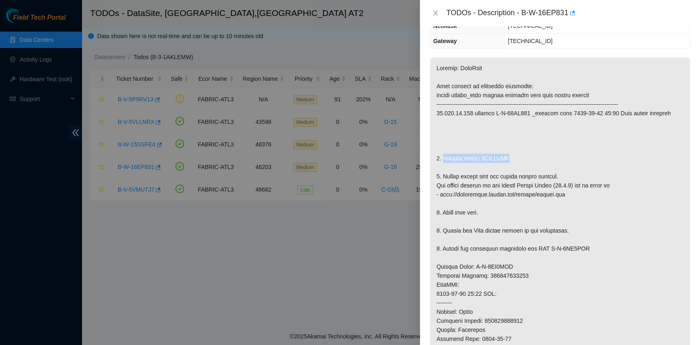
click at [509, 156] on p at bounding box center [560, 275] width 260 height 437
copy p "Replace Disk(s) 0DGVXXZH"
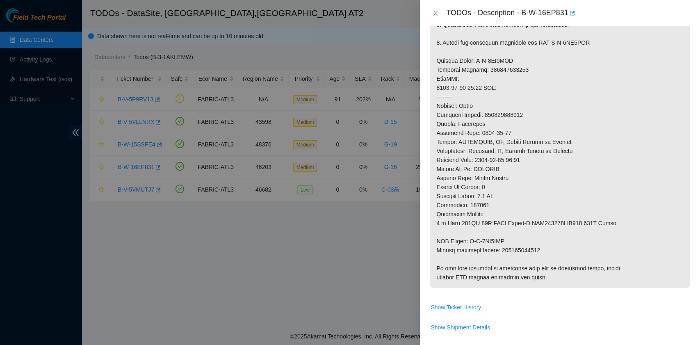
scroll to position [328, 0]
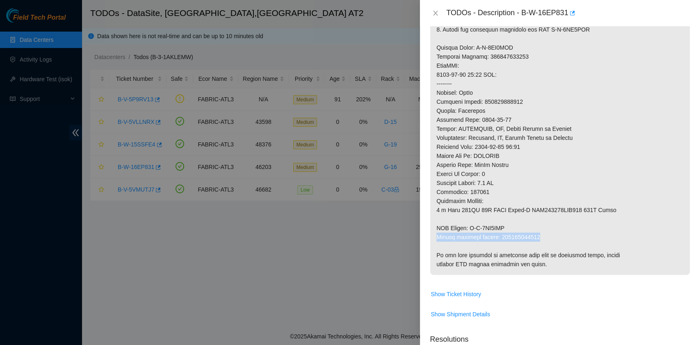
drag, startPoint x: 437, startPoint y: 235, endPoint x: 537, endPoint y: 239, distance: 99.8
click at [537, 239] on p at bounding box center [560, 56] width 260 height 437
copy p "Return tracking number: 463470057664"
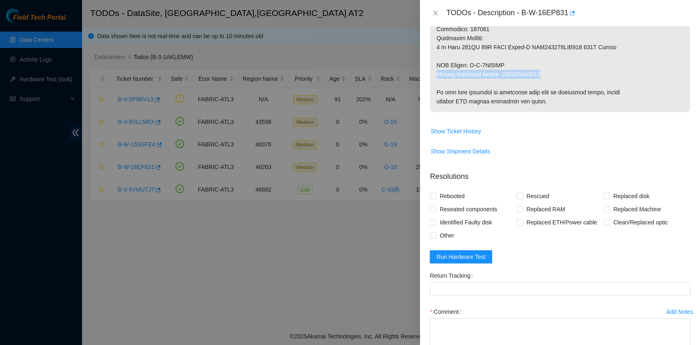
scroll to position [542, 0]
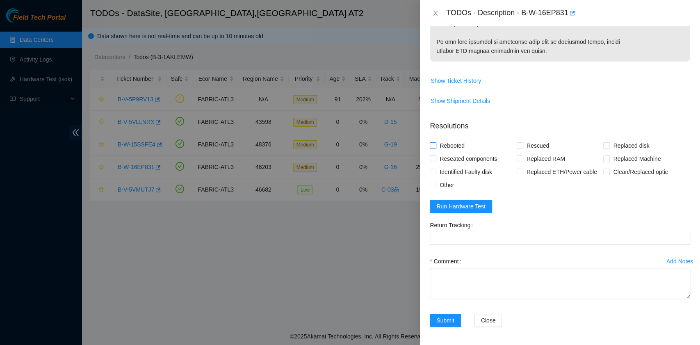
click at [461, 146] on span "Rebooted" at bounding box center [453, 145] width 32 height 13
click at [436, 146] on input "Rebooted" at bounding box center [433, 145] width 6 height 6
checkbox input "true"
click at [517, 149] on label "Rescued" at bounding box center [535, 145] width 36 height 13
click at [517, 148] on input "Rescued" at bounding box center [520, 145] width 6 height 6
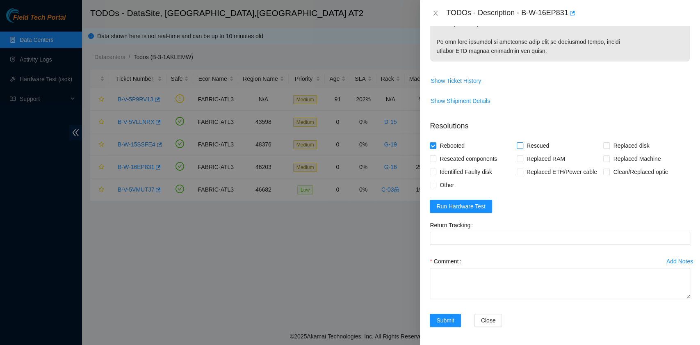
checkbox input "true"
click at [604, 144] on input "Replaced disk" at bounding box center [607, 145] width 6 height 6
checkbox input "true"
click at [467, 290] on textarea "Comment" at bounding box center [560, 283] width 261 height 31
paste textarea "B-W-16EP831 rack# G-16 machine# 29:00 Replace Disk(s) 0DGVXXZH with 0DGANMWF Re…"
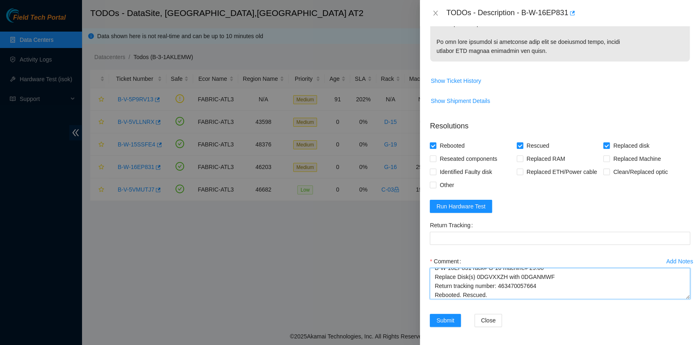
scroll to position [16, 0]
drag, startPoint x: 540, startPoint y: 278, endPoint x: 498, endPoint y: 277, distance: 42.3
click at [498, 277] on textarea "B-W-16EP831 rack# G-16 machine# 29:00 Replace Disk(s) 0DGVXXZH with 0DGANMWF Re…" at bounding box center [560, 283] width 261 height 31
type textarea "B-W-16EP831 rack# G-16 machine# 29:00 Replace Disk(s) 0DGVXXZH with 0DGANMWF Re…"
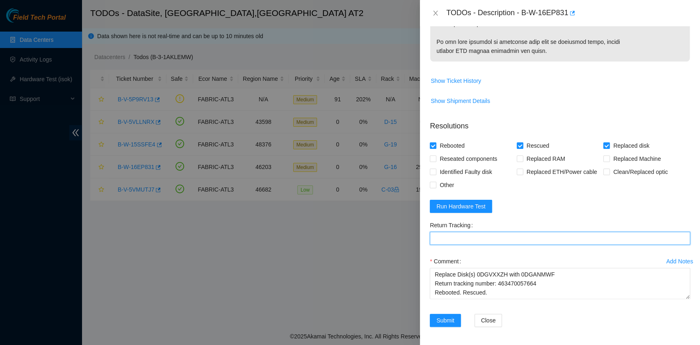
click at [482, 236] on Tracking "Return Tracking" at bounding box center [560, 238] width 261 height 13
paste Tracking "463470057664"
type Tracking "463470057664"
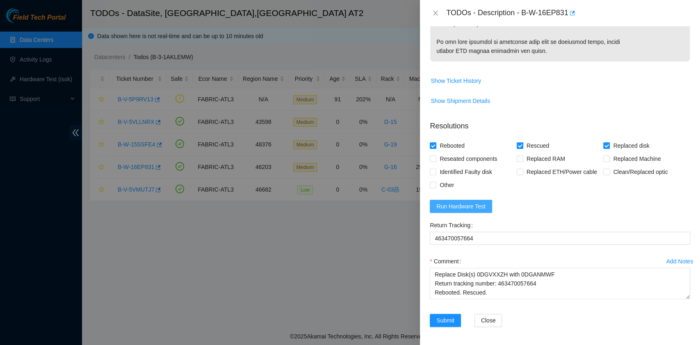
click at [464, 210] on button "Run Hardware Test" at bounding box center [461, 206] width 62 height 13
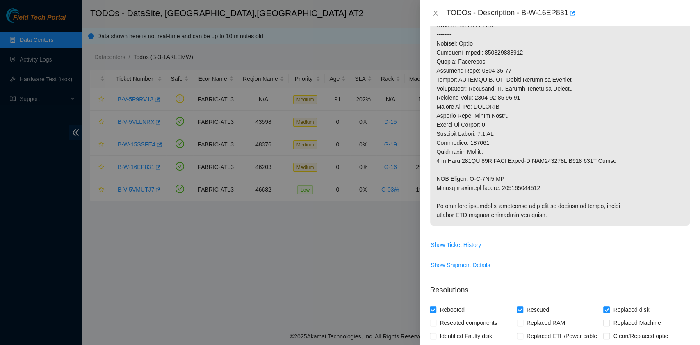
scroll to position [370, 0]
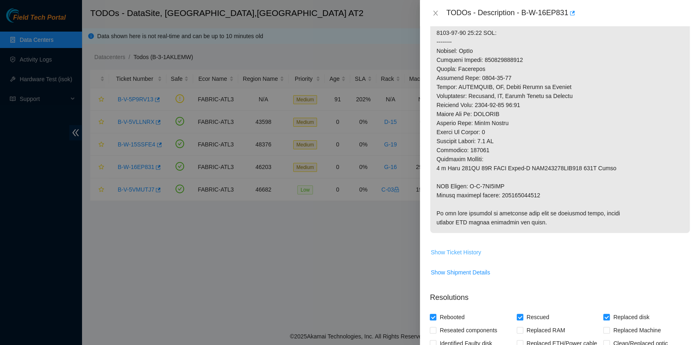
click at [472, 248] on span "Show Ticket History" at bounding box center [456, 252] width 50 height 9
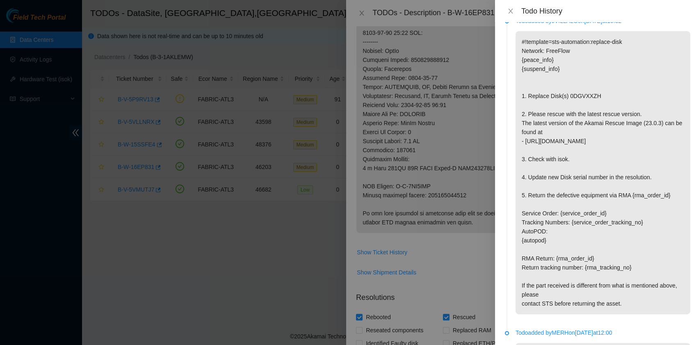
scroll to position [953, 0]
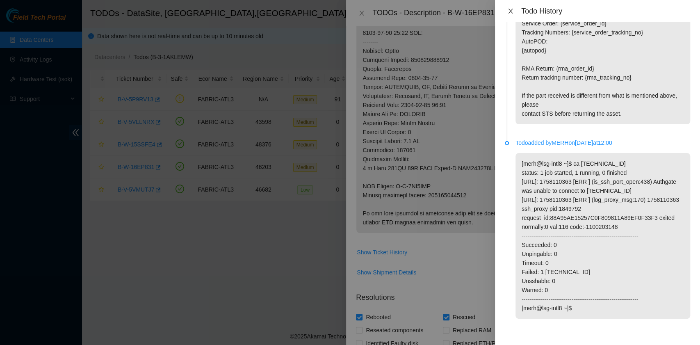
click at [512, 11] on icon "close" at bounding box center [511, 11] width 7 height 7
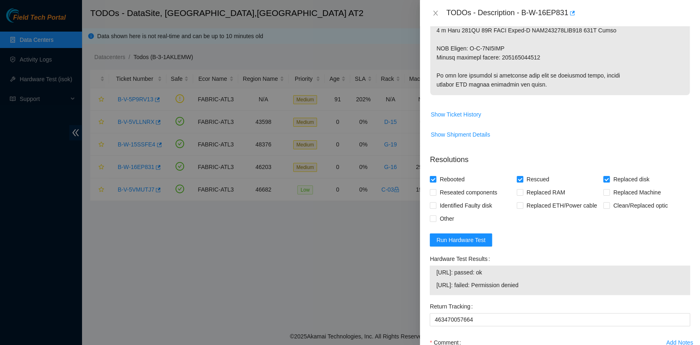
scroll to position [589, 0]
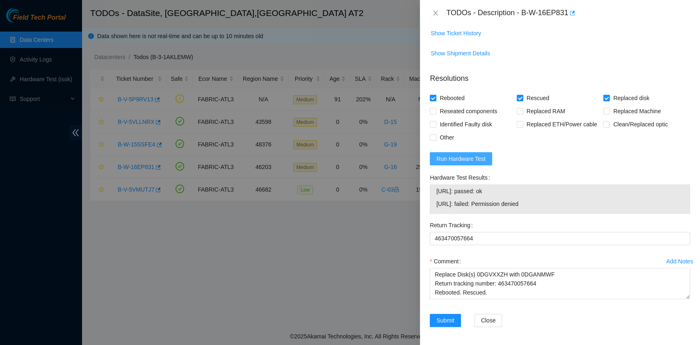
click at [479, 161] on span "Run Hardware Test" at bounding box center [461, 158] width 49 height 9
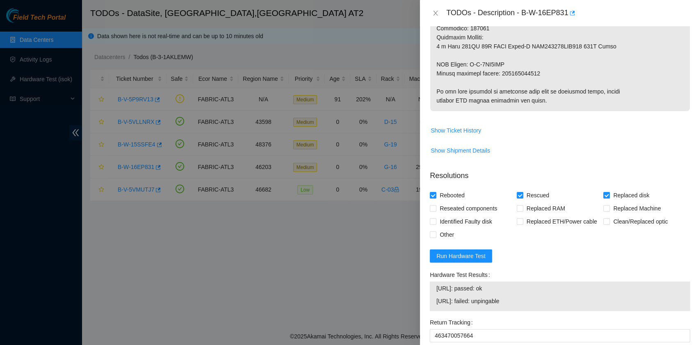
scroll to position [492, 0]
click at [465, 255] on span "Run Hardware Test" at bounding box center [461, 255] width 49 height 9
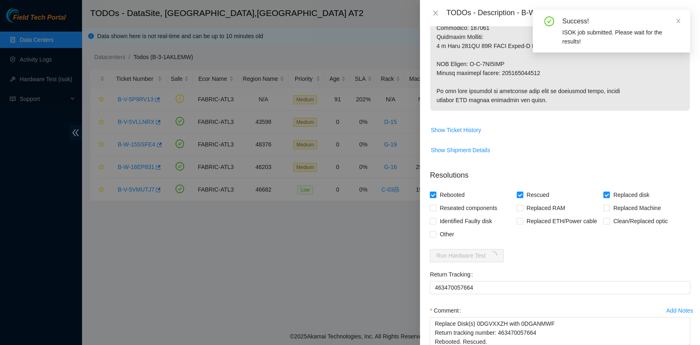
scroll to position [542, 0]
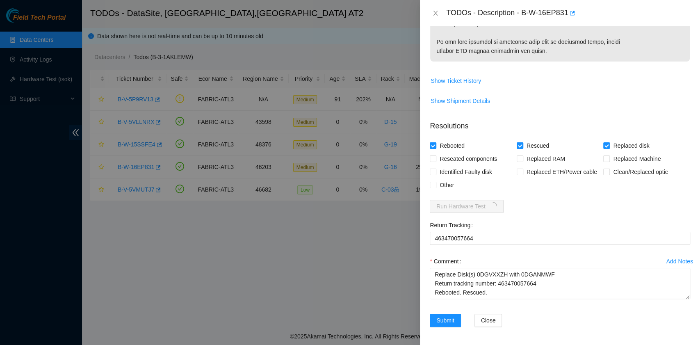
click at [545, 328] on div "Submit Close" at bounding box center [560, 325] width 267 height 23
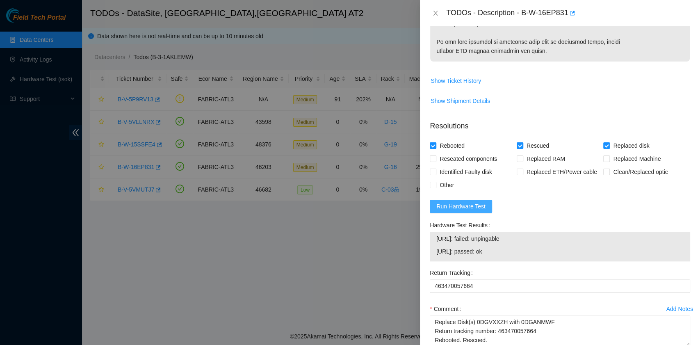
click at [475, 205] on span "Run Hardware Test" at bounding box center [461, 206] width 49 height 9
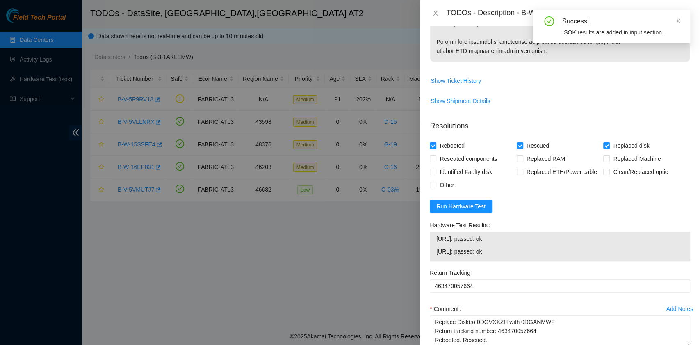
drag, startPoint x: 513, startPoint y: 251, endPoint x: 432, endPoint y: 243, distance: 81.2
click at [432, 243] on div "23.220.74.124: passed: ok 23.220.74.125: passed: ok" at bounding box center [560, 247] width 261 height 30
copy tbody "23.220.74.124: passed: ok 23.220.74.125: passed: ok"
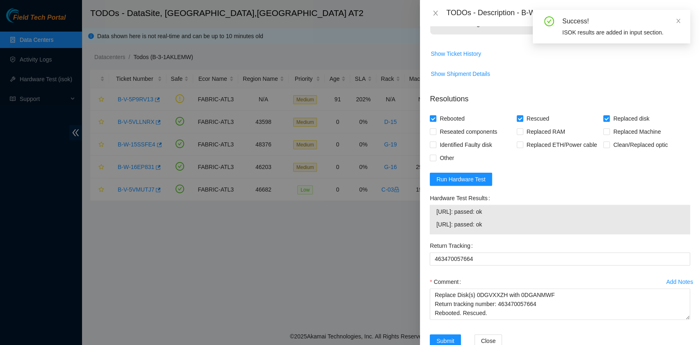
scroll to position [589, 0]
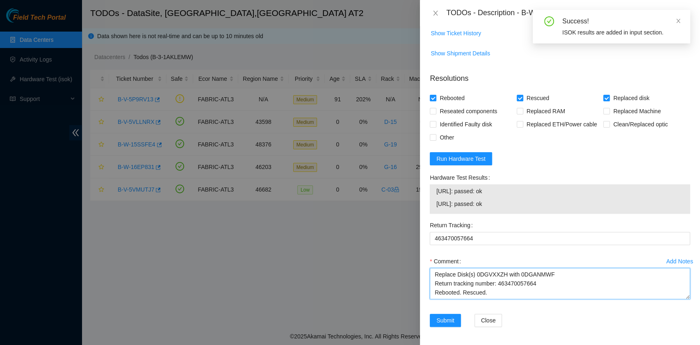
click at [471, 294] on textarea "B-W-16EP831 rack# G-16 machine# 29:00 Replace Disk(s) 0DGVXXZH with 0DGANMWF Re…" at bounding box center [560, 283] width 261 height 31
paste textarea "23.220.74.124: passed: ok 23.220.74.125: passed: ok"
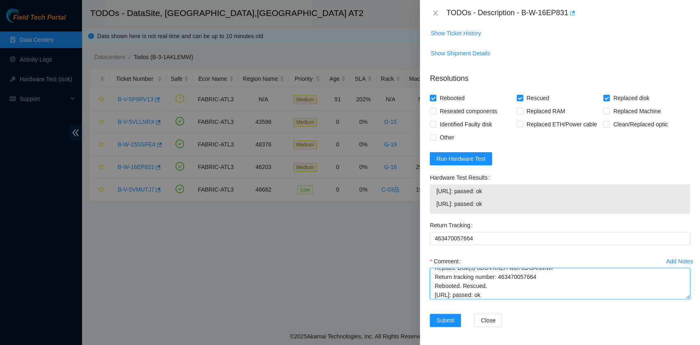
scroll to position [25, 0]
type textarea "B-W-16EP831 rack# G-16 machine# 29:00 Replace Disk(s) 0DGVXXZH with 0DGANMWF Re…"
click at [451, 317] on span "Submit" at bounding box center [446, 320] width 18 height 9
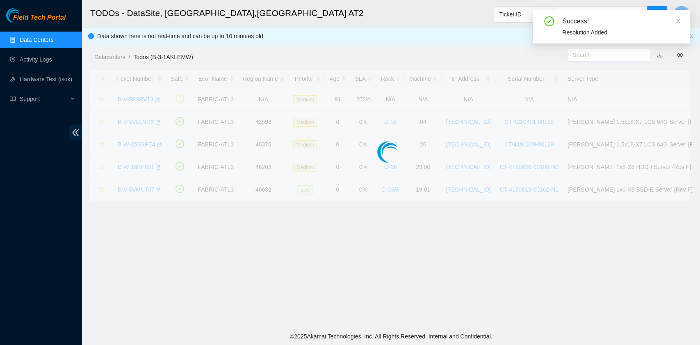
scroll to position [186, 0]
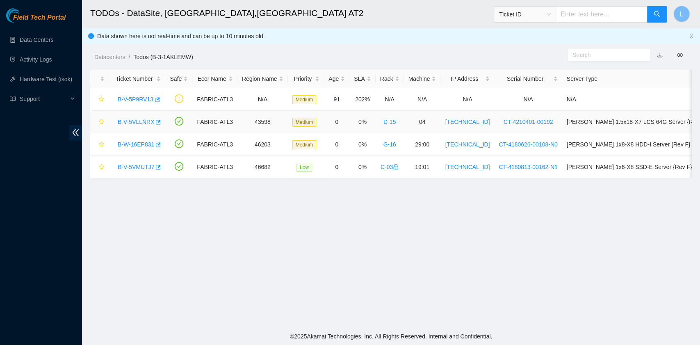
click at [143, 119] on link "B-V-5VLLNRX" at bounding box center [136, 122] width 37 height 7
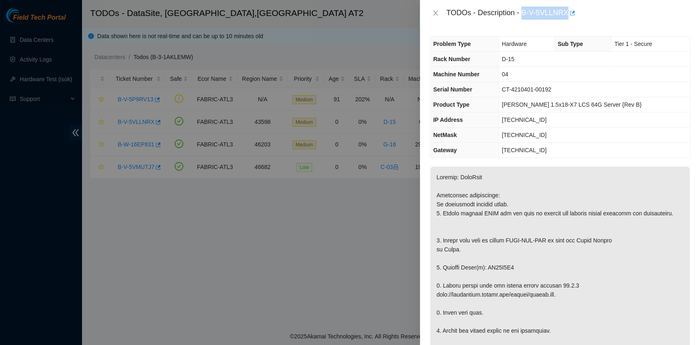
drag, startPoint x: 523, startPoint y: 14, endPoint x: 566, endPoint y: 15, distance: 43.5
click at [566, 15] on div "TODOs - Description - B-V-5VLLNRX" at bounding box center [568, 13] width 244 height 13
copy div "B-V-5VLLNRX"
drag, startPoint x: 443, startPoint y: 276, endPoint x: 514, endPoint y: 277, distance: 71.0
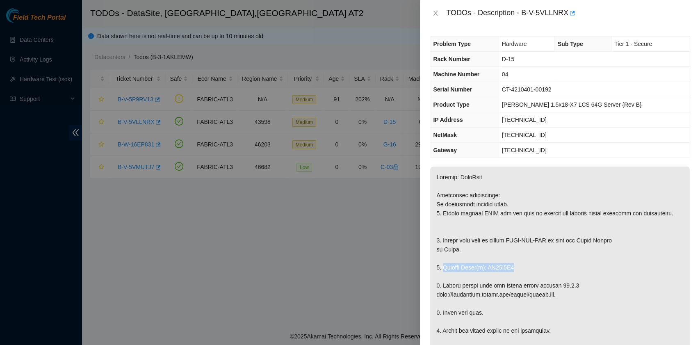
copy p "Replace Drive(s): WS20B2X3"
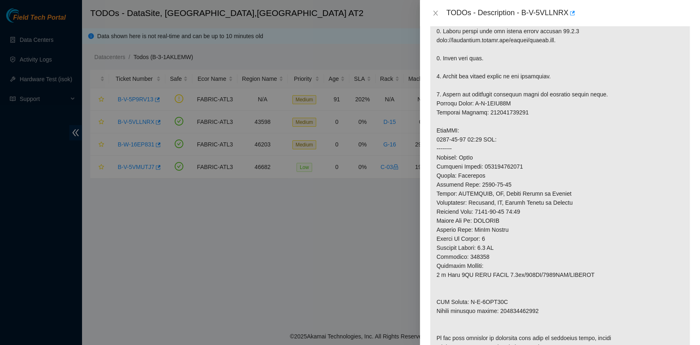
scroll to position [328, 0]
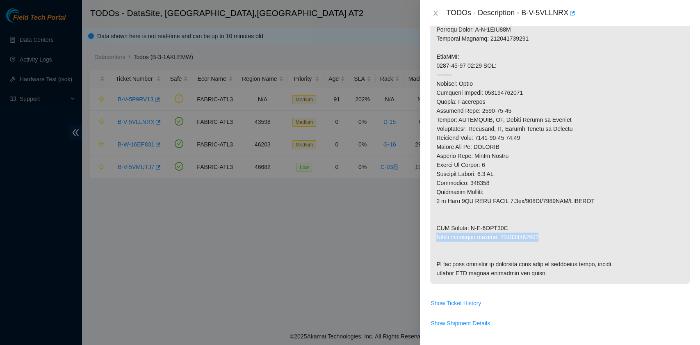
drag, startPoint x: 437, startPoint y: 243, endPoint x: 538, endPoint y: 246, distance: 101.0
click at [538, 246] on p at bounding box center [560, 61] width 260 height 446
copy p "Return tracking number: 463470058086"
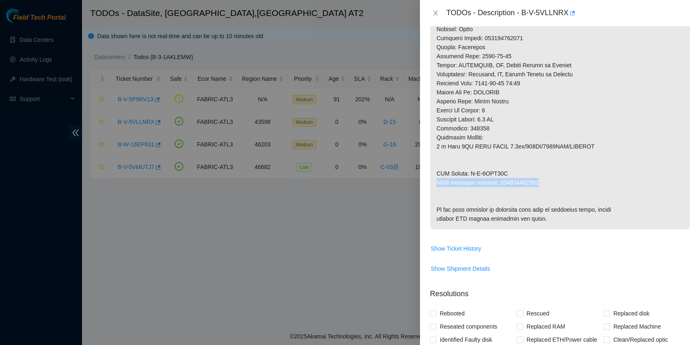
scroll to position [596, 0]
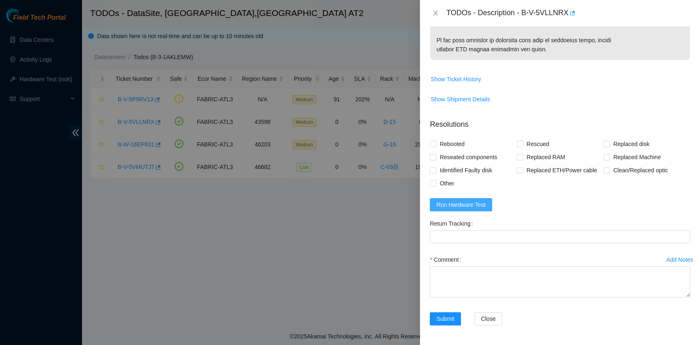
click at [479, 204] on span "Run Hardware Test" at bounding box center [461, 204] width 49 height 9
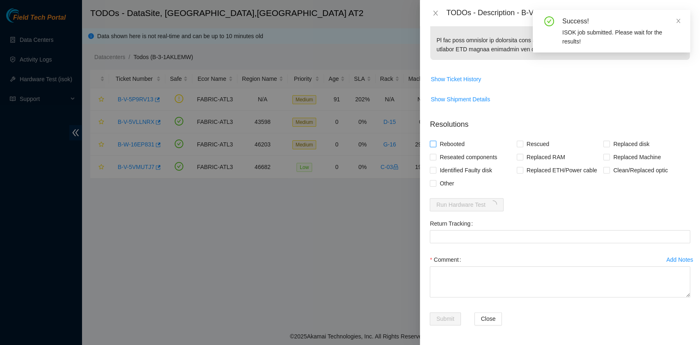
click at [456, 145] on span "Rebooted" at bounding box center [453, 143] width 32 height 13
click at [436, 145] on input "Rebooted" at bounding box center [433, 144] width 6 height 6
checkbox input "true"
click at [517, 146] on input "Rescued" at bounding box center [520, 144] width 6 height 6
checkbox input "true"
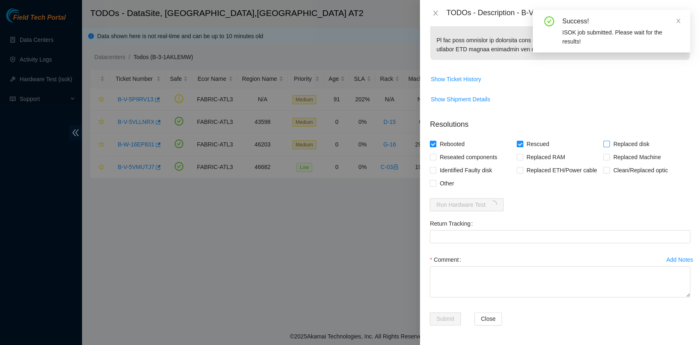
click at [604, 146] on span at bounding box center [607, 144] width 7 height 7
click at [604, 146] on input "Replaced disk" at bounding box center [607, 144] width 6 height 6
checkbox input "true"
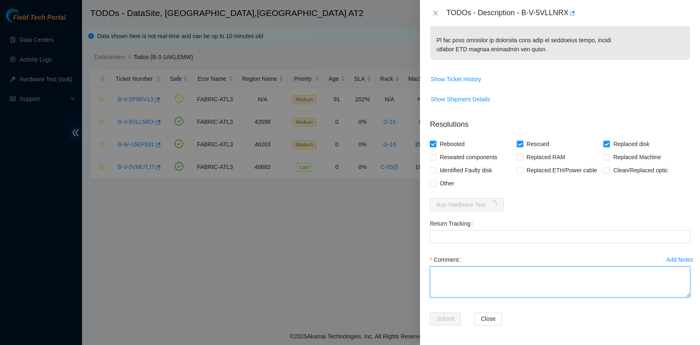
click at [458, 287] on textarea "Comment" at bounding box center [560, 281] width 261 height 31
paste textarea "B-V-5VLLNRX rack# D-15 machine# 04 Powered down the server safely Replaced driv…"
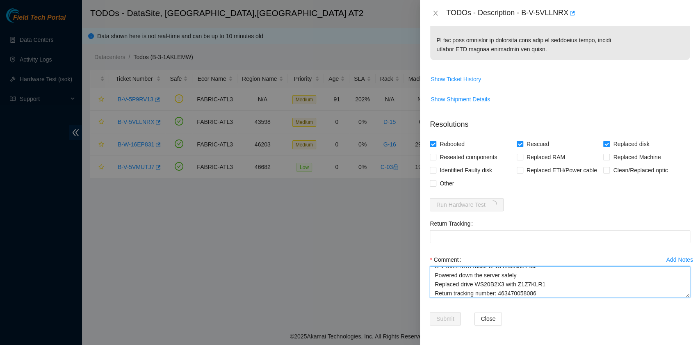
scroll to position [16, 0]
drag, startPoint x: 538, startPoint y: 285, endPoint x: 499, endPoint y: 285, distance: 38.6
click at [499, 285] on textarea "B-V-5VLLNRX rack# D-15 machine# 04 Powered down the server safely Replaced driv…" at bounding box center [560, 281] width 261 height 31
type textarea "B-V-5VLLNRX rack# D-15 machine# 04 Powered down the server safely Replaced driv…"
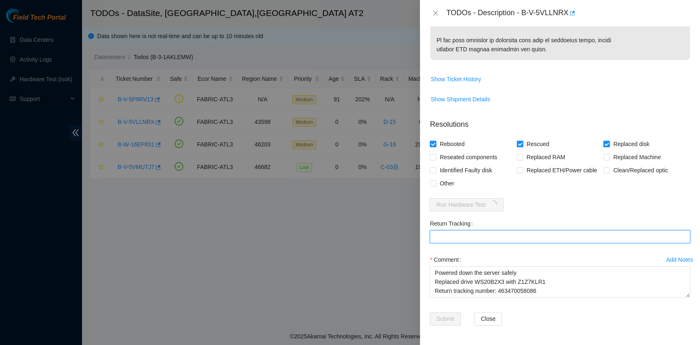
click at [492, 236] on Tracking "Return Tracking" at bounding box center [560, 236] width 261 height 13
paste Tracking "463470058086"
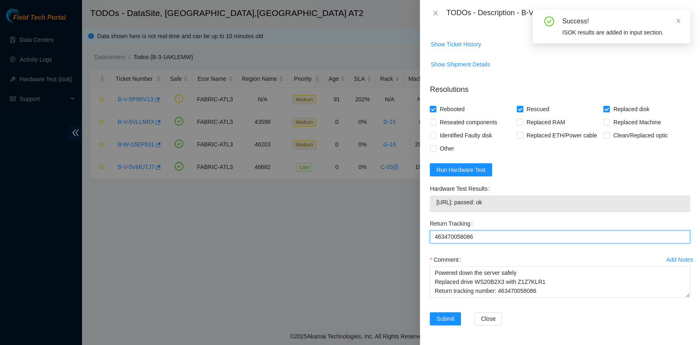
type Tracking "463470058086"
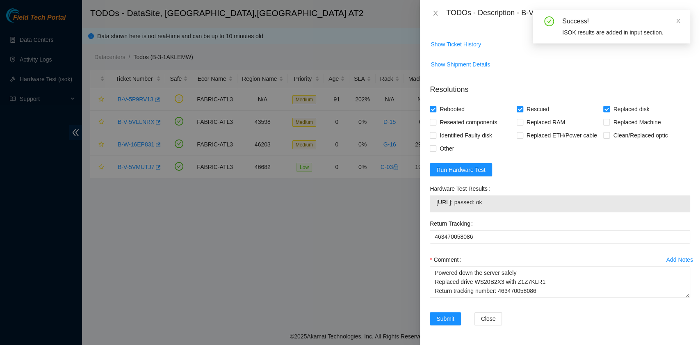
drag, startPoint x: 506, startPoint y: 238, endPoint x: 435, endPoint y: 245, distance: 71.0
click at [435, 212] on div "23.63.85.135: passed: ok" at bounding box center [560, 203] width 261 height 17
copy tbody "23.63.85.135: passed: ok"
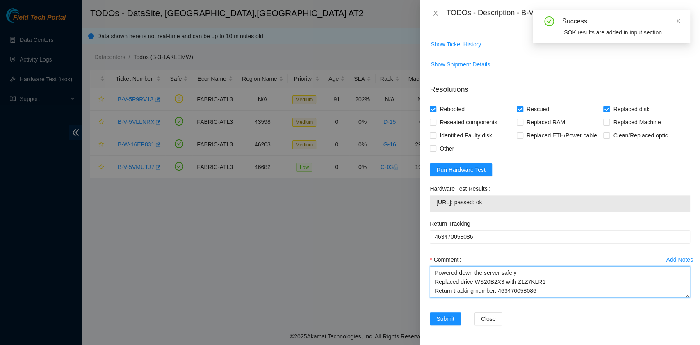
click at [450, 297] on textarea "B-V-5VLLNRX rack# D-15 machine# 04 Powered down the server safely Replaced driv…" at bounding box center [560, 281] width 261 height 31
paste textarea "23.63.85.135: passed: ok"
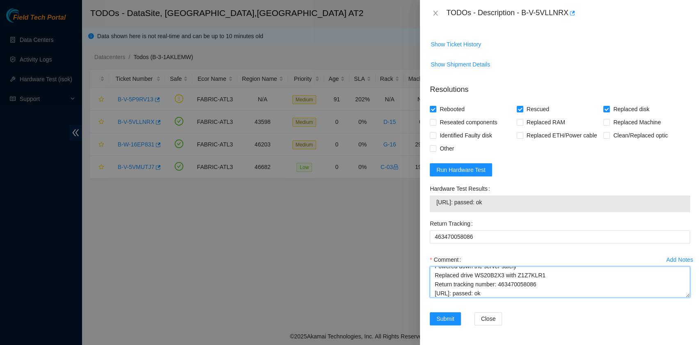
scroll to position [631, 0]
type textarea "B-V-5VLLNRX rack# D-15 machine# 04 Powered down the server safely Replaced driv…"
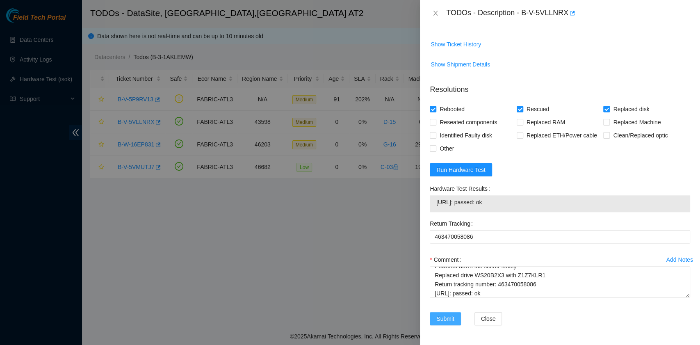
click at [446, 325] on button "Submit" at bounding box center [445, 318] width 31 height 13
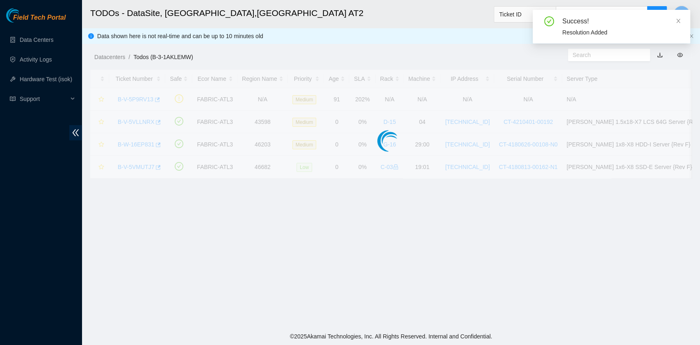
scroll to position [208, 0]
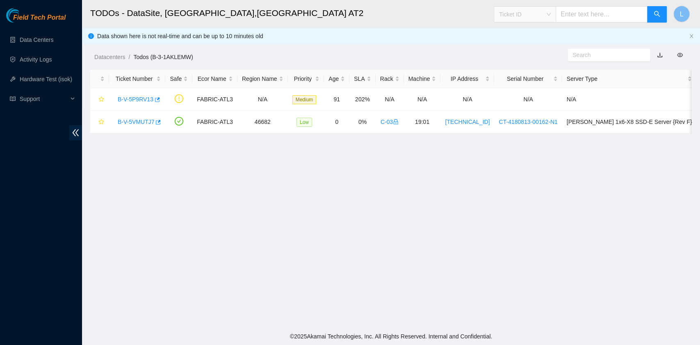
click at [551, 17] on span "Ticket ID" at bounding box center [525, 14] width 52 height 12
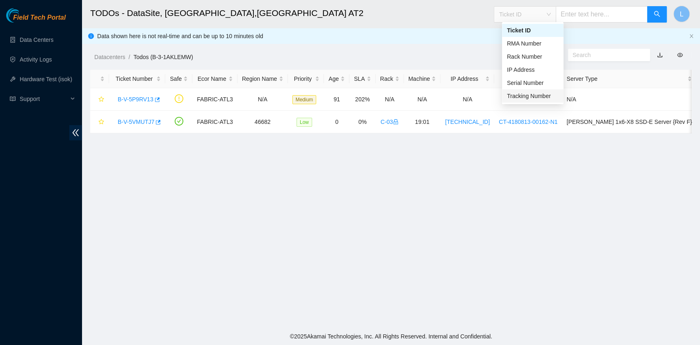
click at [535, 94] on div "Tracking Number" at bounding box center [533, 96] width 52 height 9
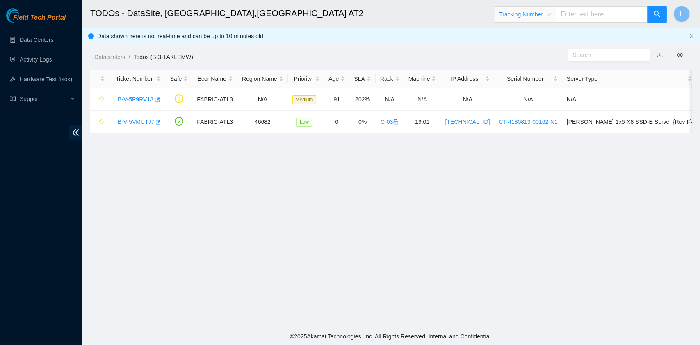
click at [585, 17] on input "text" at bounding box center [602, 14] width 92 height 16
type input "417328427461"
